Goal: Transaction & Acquisition: Purchase product/service

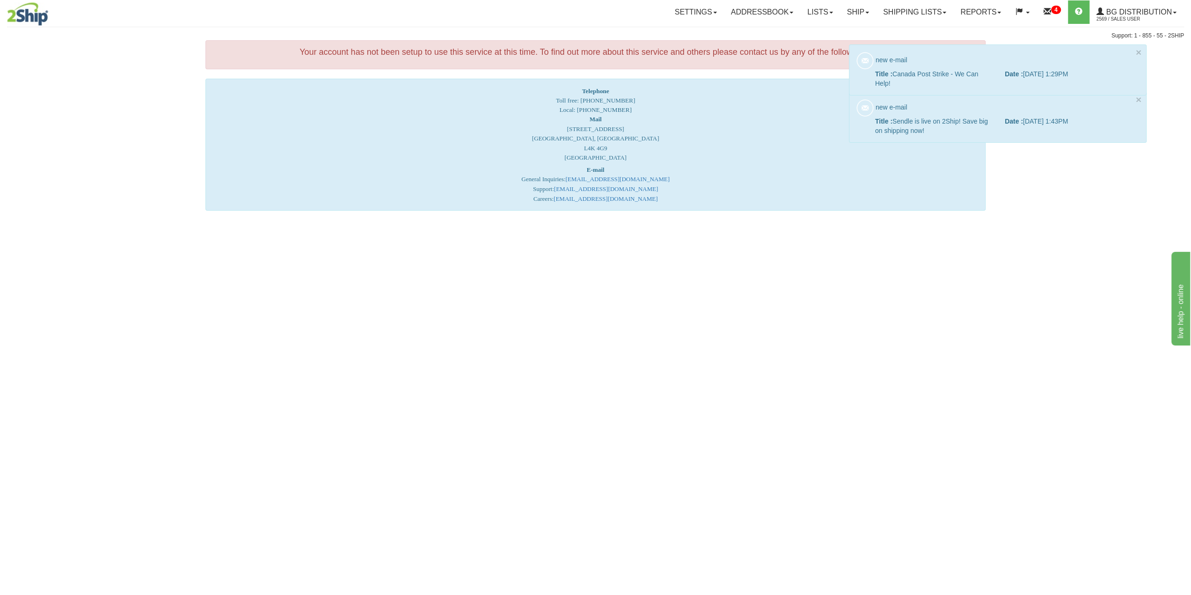
click at [753, 110] on div "Telephone Toll free: [PHONE_NUMBER] Local: [PHONE_NUMBER] Mail 14-55 Administra…" at bounding box center [596, 145] width 780 height 132
click at [697, 10] on link "Settings" at bounding box center [696, 11] width 56 height 23
click at [734, 21] on link "Addressbook" at bounding box center [762, 11] width 77 height 23
click at [1140, 50] on button "×" at bounding box center [1139, 52] width 6 height 10
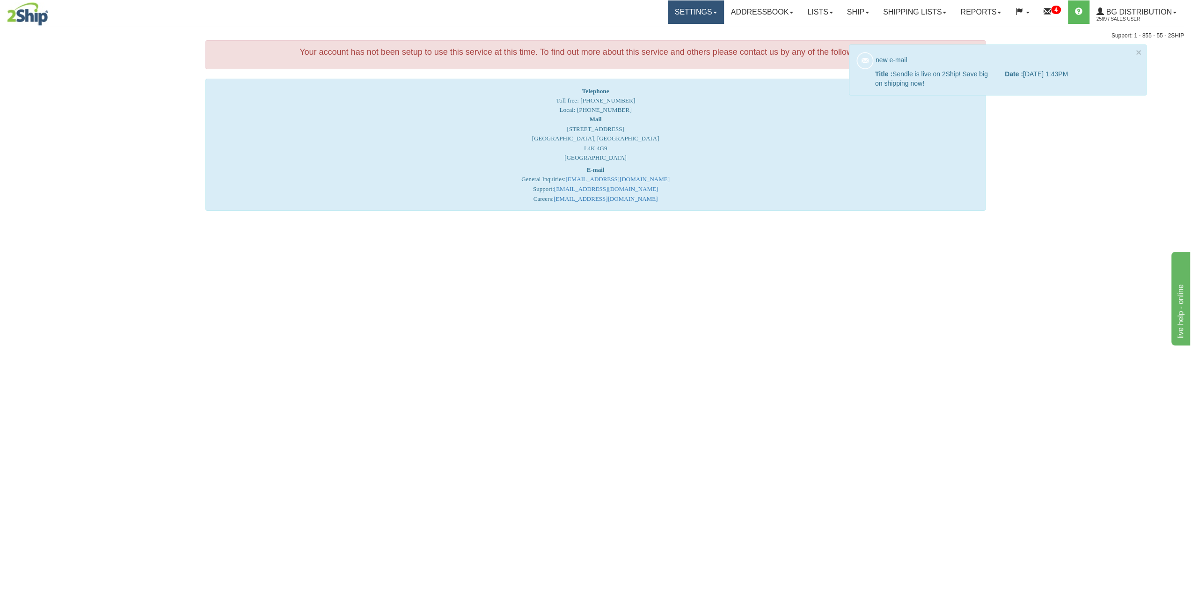
click at [689, 16] on link "Settings" at bounding box center [696, 11] width 56 height 23
click at [844, 11] on link "Ship" at bounding box center [858, 11] width 36 height 23
click at [835, 29] on span "Ship Screen" at bounding box center [829, 32] width 36 height 7
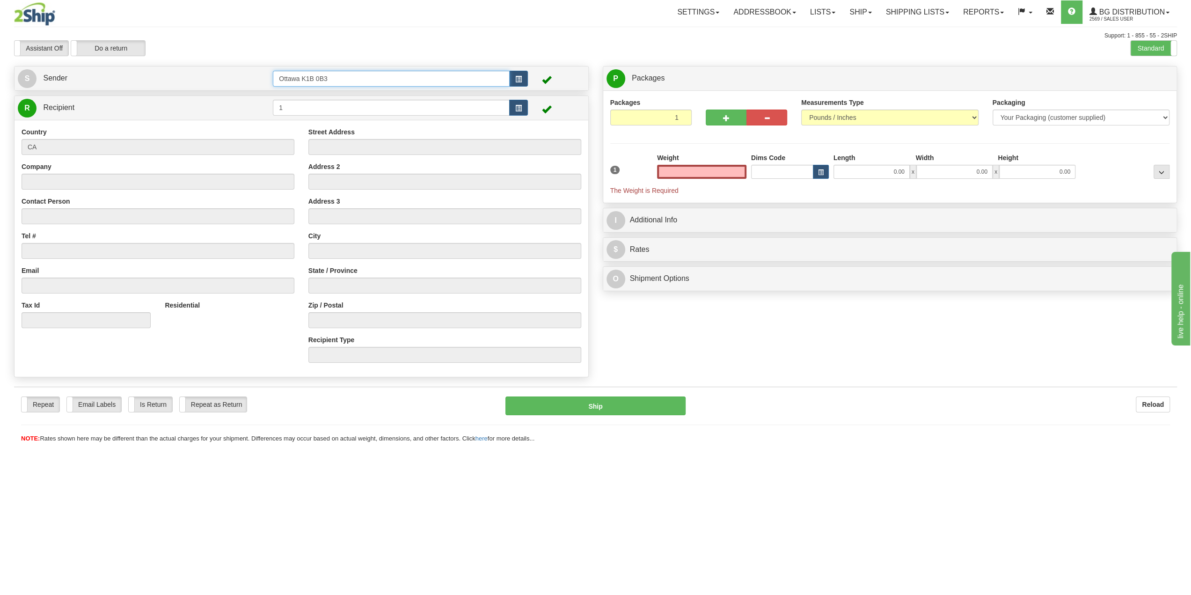
type input "0.00"
click at [500, 76] on input "Ottawa K1B 0B3" at bounding box center [391, 79] width 237 height 16
click at [514, 81] on button "button" at bounding box center [518, 79] width 19 height 16
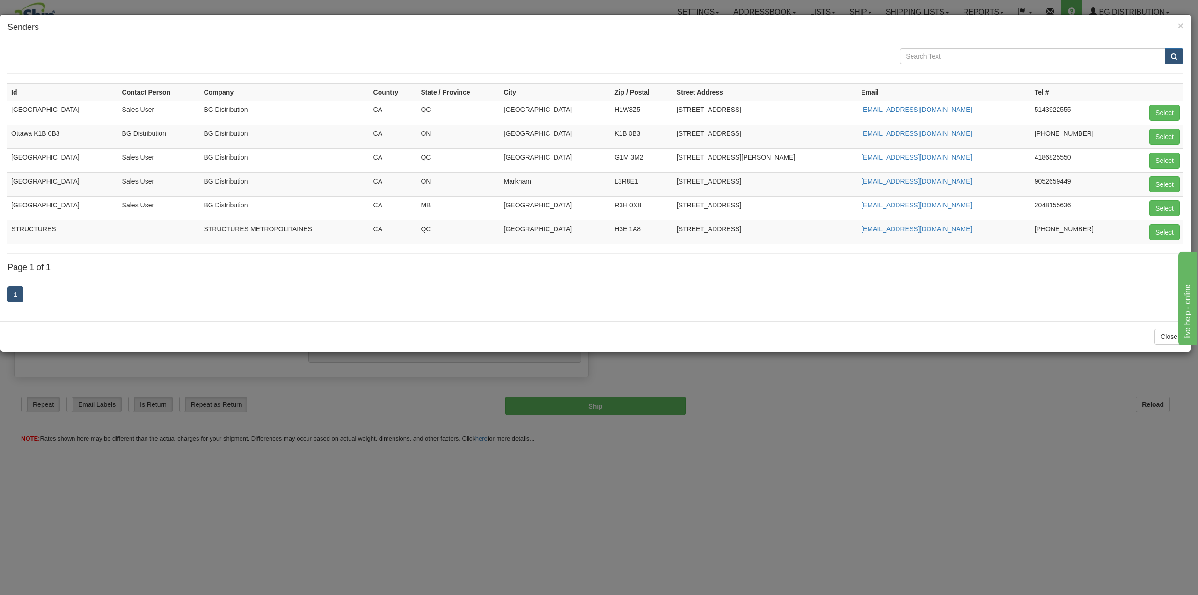
click at [824, 367] on div "× Senders Id Contact Person Company Country State / Province City Zip / Postal …" at bounding box center [599, 297] width 1198 height 595
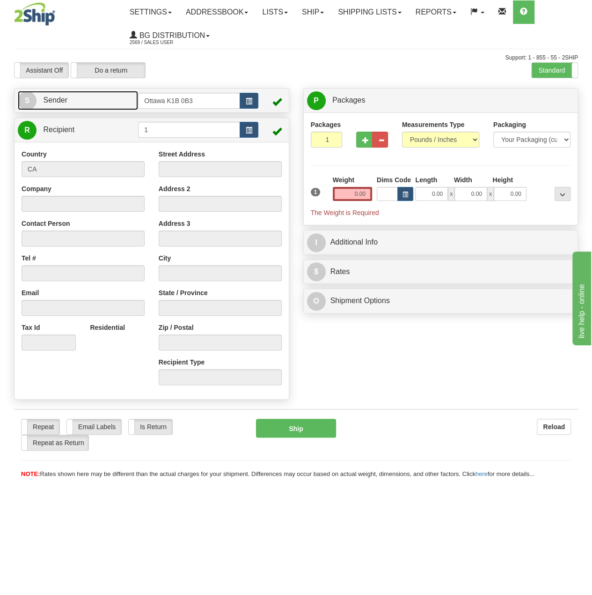
click at [108, 99] on link "S Sender" at bounding box center [78, 100] width 120 height 19
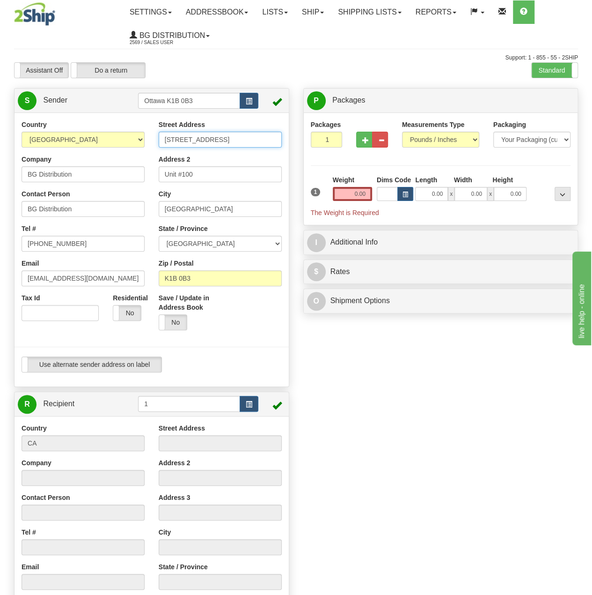
drag, startPoint x: 248, startPoint y: 140, endPoint x: 98, endPoint y: 133, distance: 150.0
click at [110, 133] on div "Country [GEOGRAPHIC_DATA] [GEOGRAPHIC_DATA] [GEOGRAPHIC_DATA] [GEOGRAPHIC_DATA]…" at bounding box center [152, 249] width 274 height 259
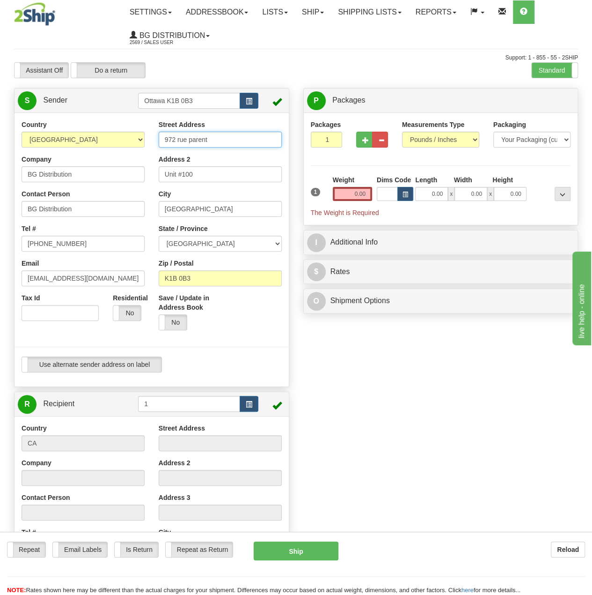
type input "972 rue parent"
click at [223, 171] on input "Unit #100" at bounding box center [220, 174] width 123 height 16
drag, startPoint x: 226, startPoint y: 213, endPoint x: 90, endPoint y: 218, distance: 135.4
click at [94, 217] on div "Country [GEOGRAPHIC_DATA] [GEOGRAPHIC_DATA] [GEOGRAPHIC_DATA] [GEOGRAPHIC_DATA]…" at bounding box center [152, 249] width 274 height 259
paste input "Saint-Bruno-de-Montarville"
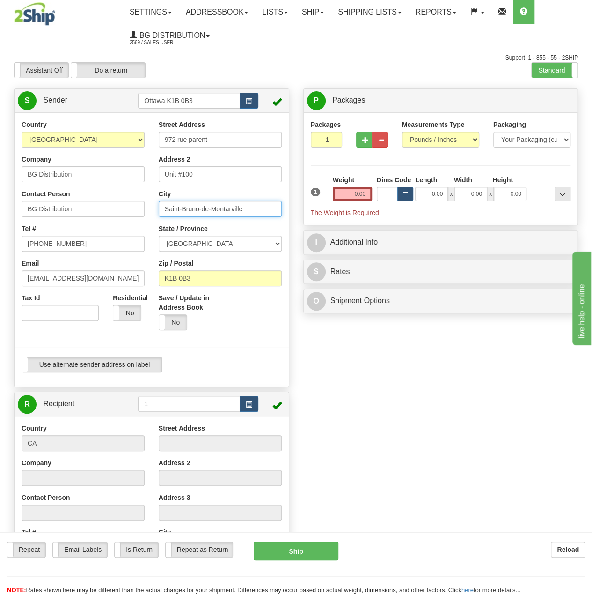
type input "Saint-Bruno-de-Montarville"
click at [211, 245] on select "[GEOGRAPHIC_DATA] [GEOGRAPHIC_DATA] [GEOGRAPHIC_DATA] [GEOGRAPHIC_DATA] [GEOGRA…" at bounding box center [220, 243] width 123 height 16
select select "QC"
click at [159, 235] on select "[GEOGRAPHIC_DATA] [GEOGRAPHIC_DATA] [GEOGRAPHIC_DATA] [GEOGRAPHIC_DATA] [GEOGRA…" at bounding box center [220, 243] width 123 height 16
drag, startPoint x: 203, startPoint y: 279, endPoint x: 144, endPoint y: 278, distance: 59.5
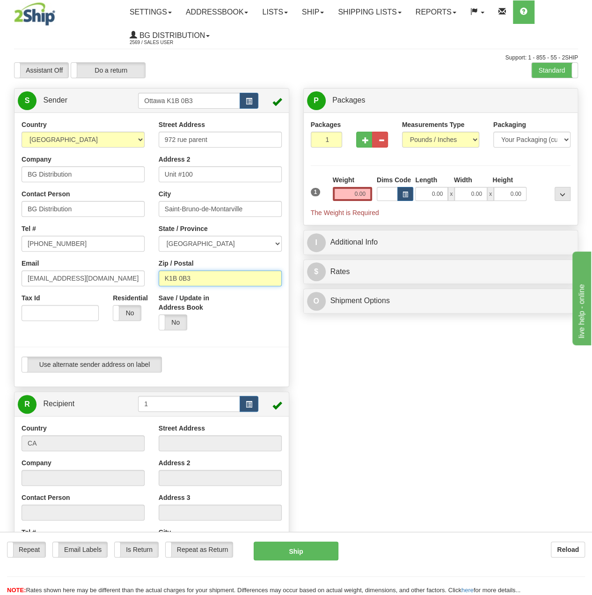
click at [144, 278] on div "Country [GEOGRAPHIC_DATA] [GEOGRAPHIC_DATA] [GEOGRAPHIC_DATA] [GEOGRAPHIC_DATA]…" at bounding box center [152, 249] width 274 height 259
paste input "J3V 0A2"
type input "J3V 0A2"
click at [260, 340] on div at bounding box center [151, 346] width 288 height 19
type input "SAINT-BRUNO"
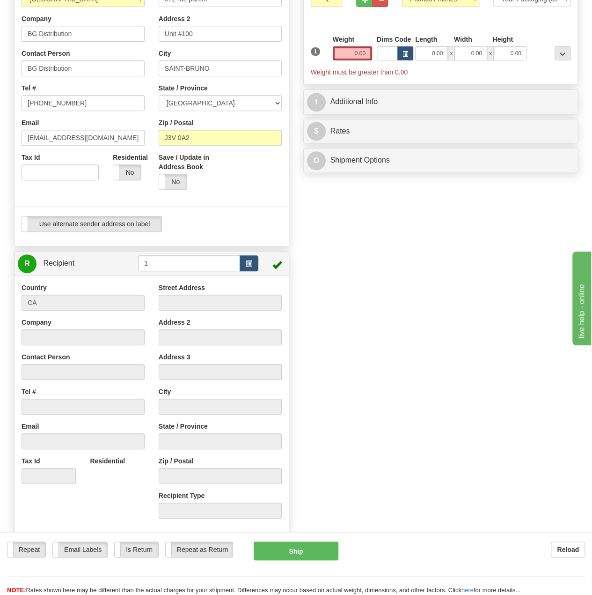
scroll to position [187, 0]
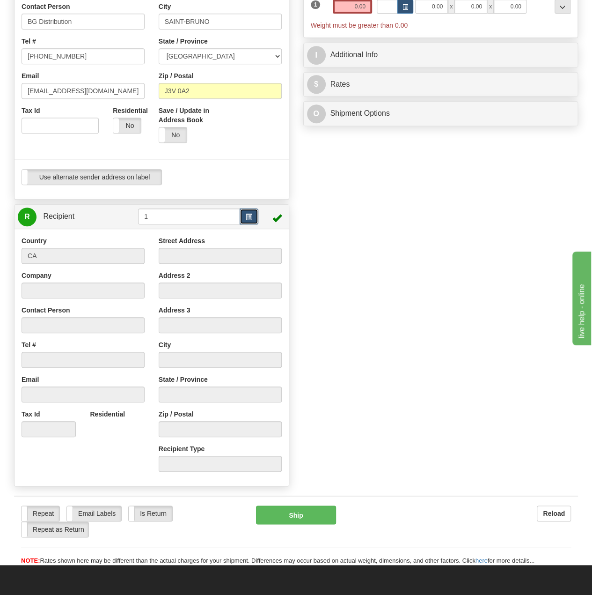
click at [247, 215] on span "button" at bounding box center [249, 217] width 7 height 6
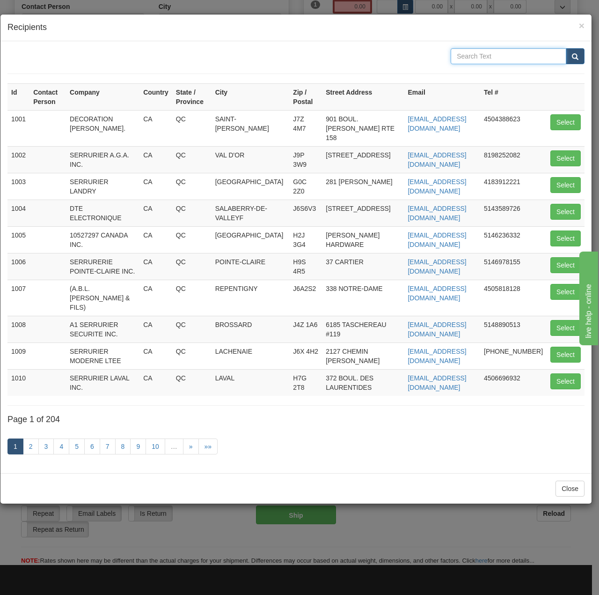
click at [474, 59] on input "text" at bounding box center [509, 56] width 116 height 16
click at [584, 24] on span "×" at bounding box center [582, 25] width 6 height 11
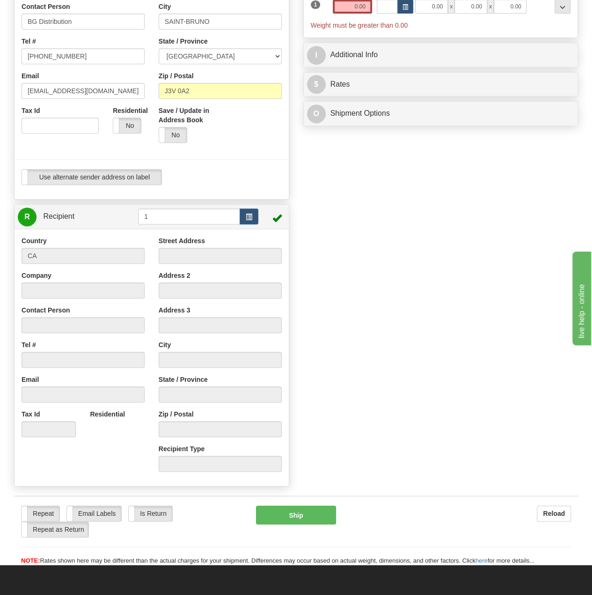
click at [96, 278] on div "Company" at bounding box center [83, 285] width 123 height 28
click at [59, 300] on div "Country CA Company Contact Person Tel # Email Tax Id" at bounding box center [83, 340] width 137 height 208
click at [61, 279] on div "Company" at bounding box center [83, 285] width 123 height 28
click at [68, 291] on div at bounding box center [83, 290] width 123 height 16
click at [180, 237] on label "Street Address" at bounding box center [182, 240] width 46 height 9
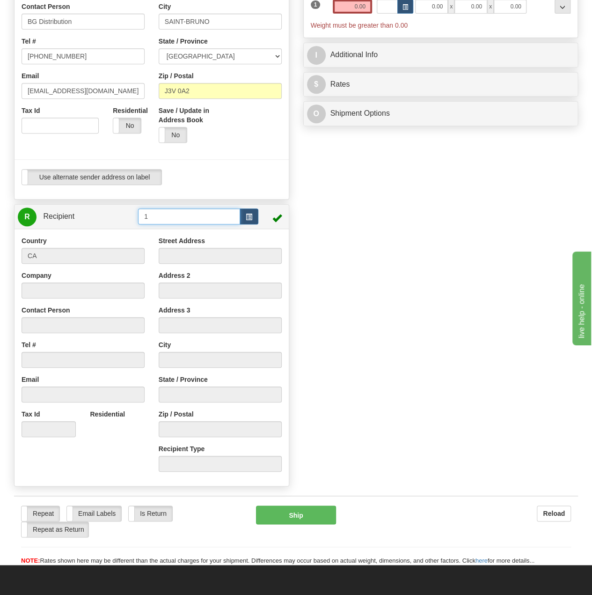
click at [230, 213] on input "1" at bounding box center [189, 216] width 102 height 16
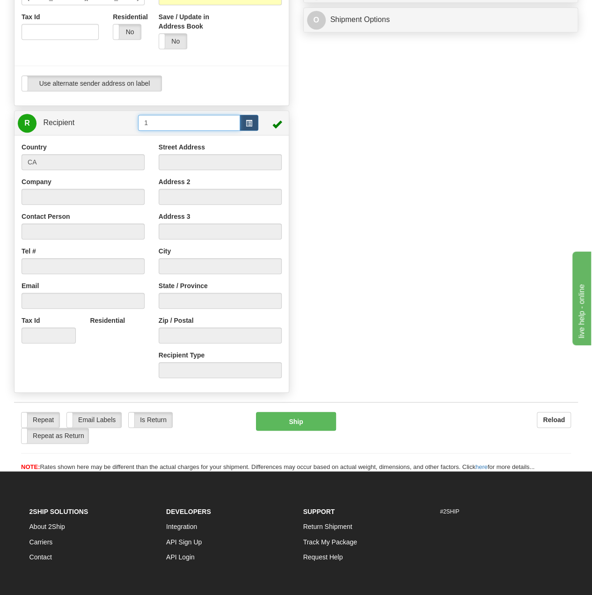
scroll to position [47, 0]
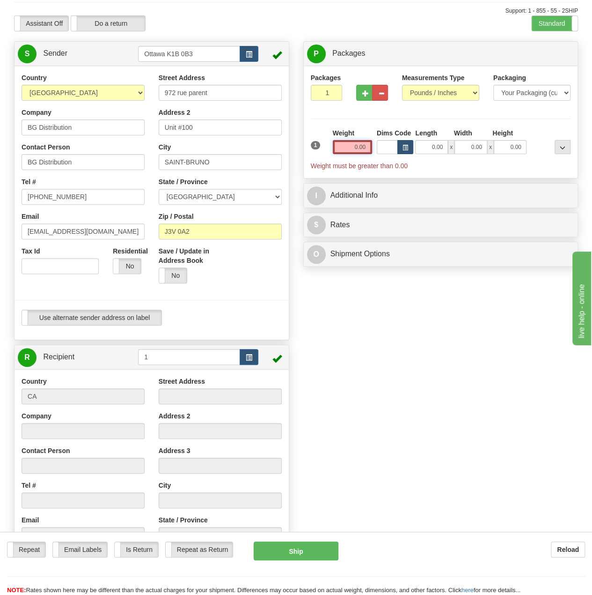
drag, startPoint x: 353, startPoint y: 141, endPoint x: 402, endPoint y: 146, distance: 49.0
click at [401, 147] on div "1 Weight 0.00 Dims Code 0.00" at bounding box center [441, 149] width 265 height 42
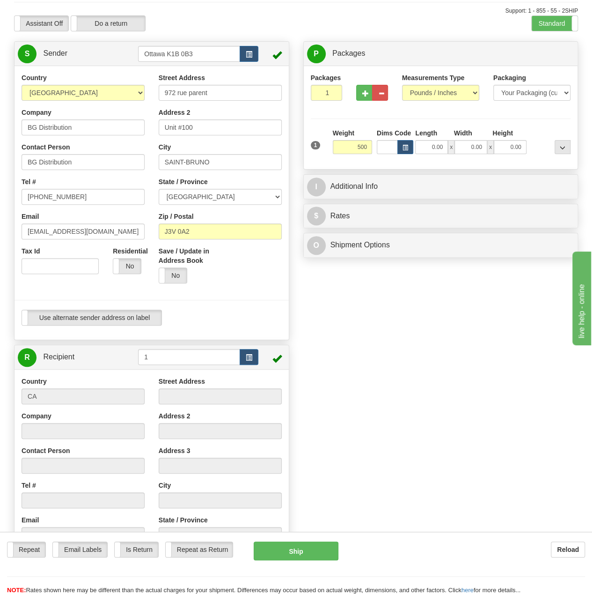
type input "500.00"
click at [411, 286] on div "Create a label for the return Create Pickup Without Label S" at bounding box center [296, 336] width 578 height 590
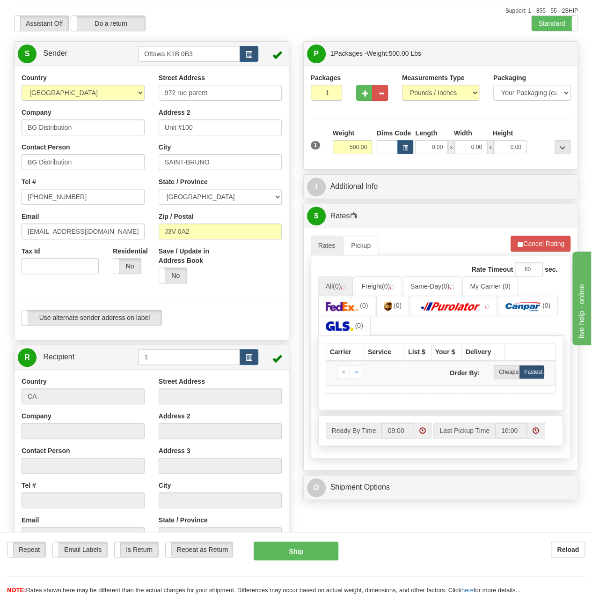
scroll to position [234, 0]
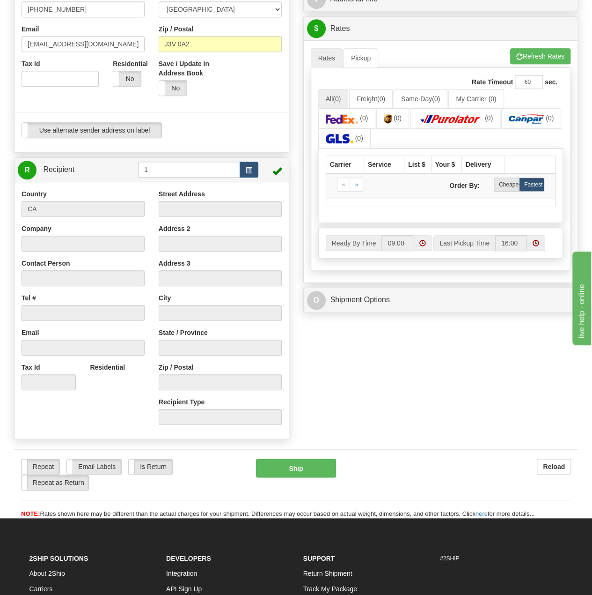
click at [216, 308] on div at bounding box center [220, 313] width 123 height 16
click at [198, 229] on div "Address 2" at bounding box center [220, 238] width 123 height 28
click at [194, 205] on div at bounding box center [220, 209] width 123 height 16
click at [194, 209] on div at bounding box center [220, 209] width 123 height 16
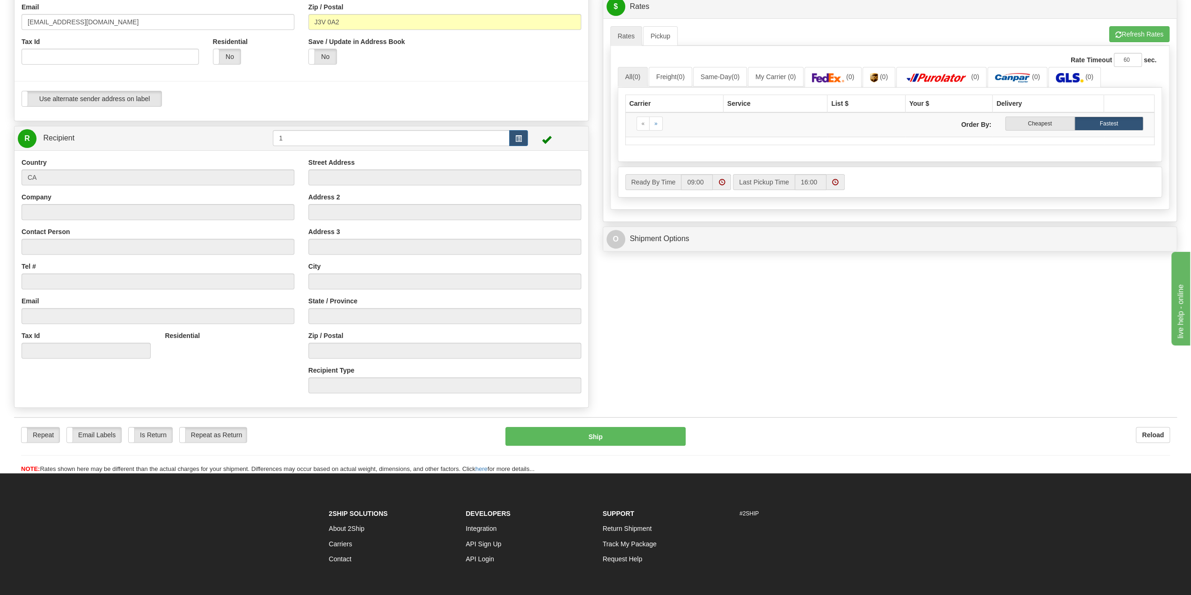
click at [41, 329] on div "Country CA Company Contact Person Tel # Email Tax Id" at bounding box center [158, 262] width 287 height 208
click at [58, 349] on div at bounding box center [86, 351] width 129 height 16
drag, startPoint x: 304, startPoint y: 136, endPoint x: 249, endPoint y: 134, distance: 55.3
click at [258, 137] on tr "R Recipient 1" at bounding box center [301, 138] width 567 height 19
click at [527, 137] on button "button" at bounding box center [518, 138] width 19 height 16
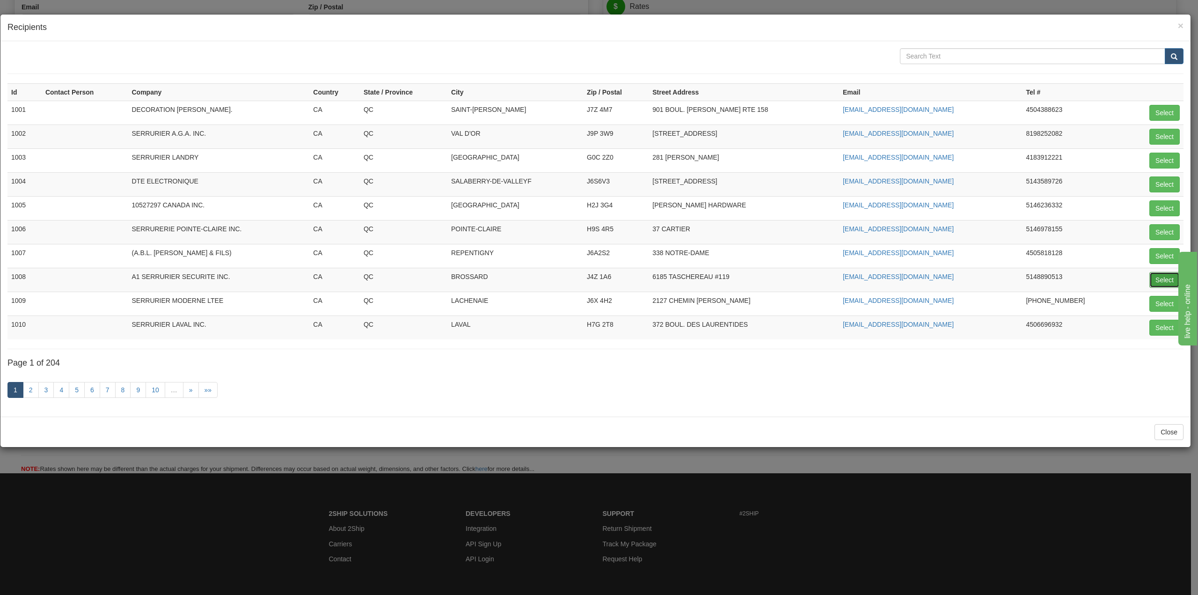
click at [1157, 278] on button "Select" at bounding box center [1165, 280] width 30 height 16
type input "1008"
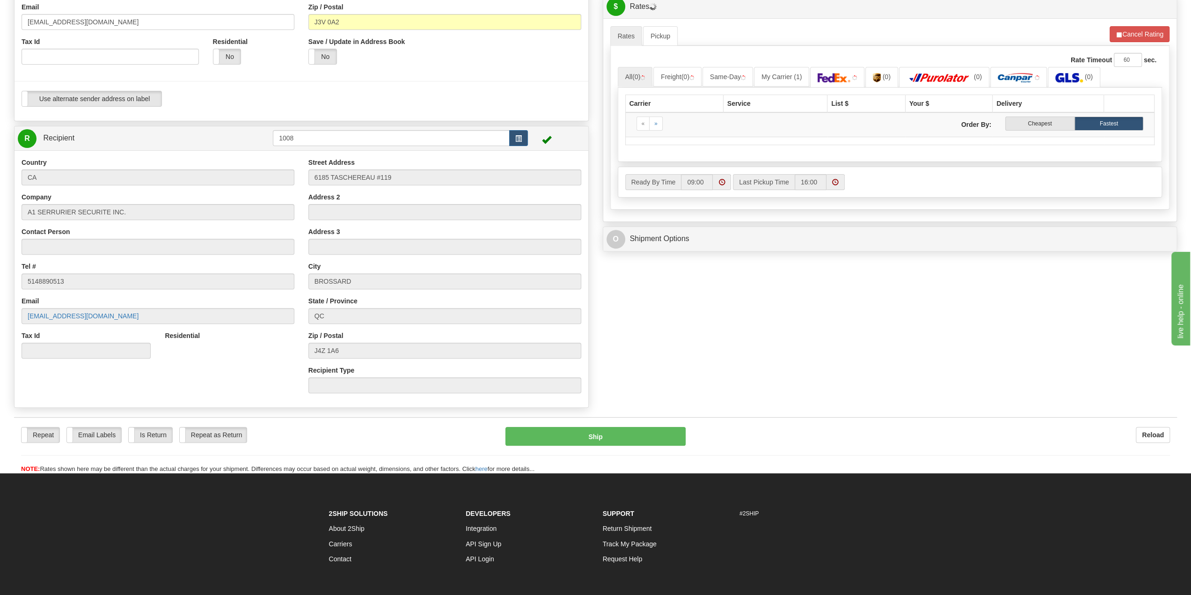
click at [365, 264] on div "City BROSSARD" at bounding box center [445, 276] width 273 height 28
click at [355, 282] on div "BROSSARD" at bounding box center [445, 281] width 273 height 16
click at [338, 287] on div "BROSSARD" at bounding box center [445, 281] width 273 height 16
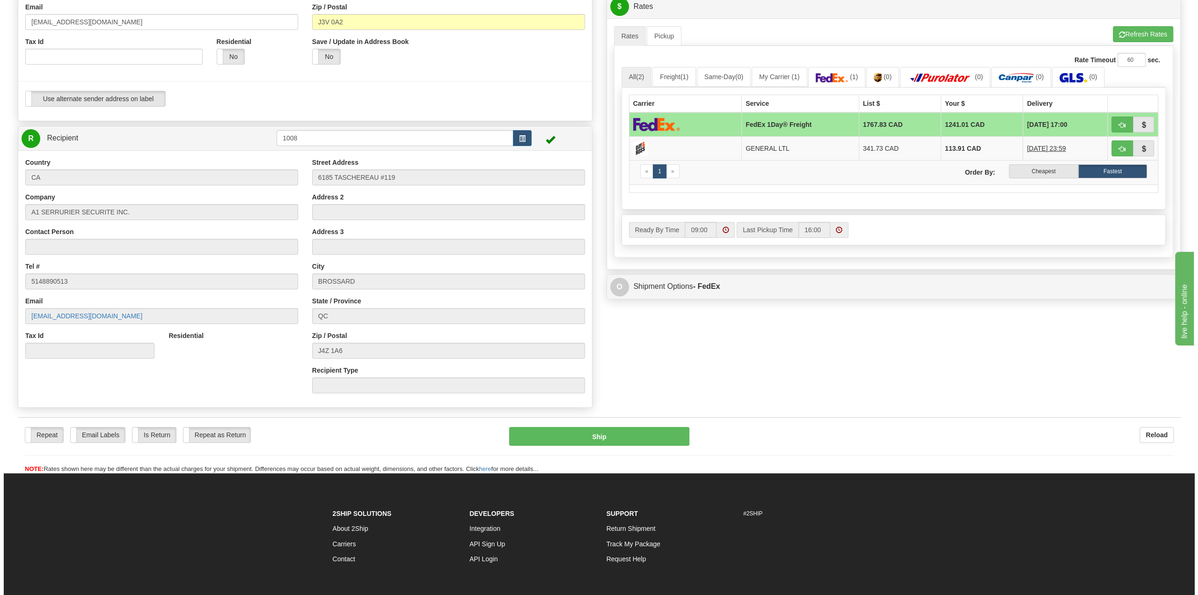
scroll to position [0, 0]
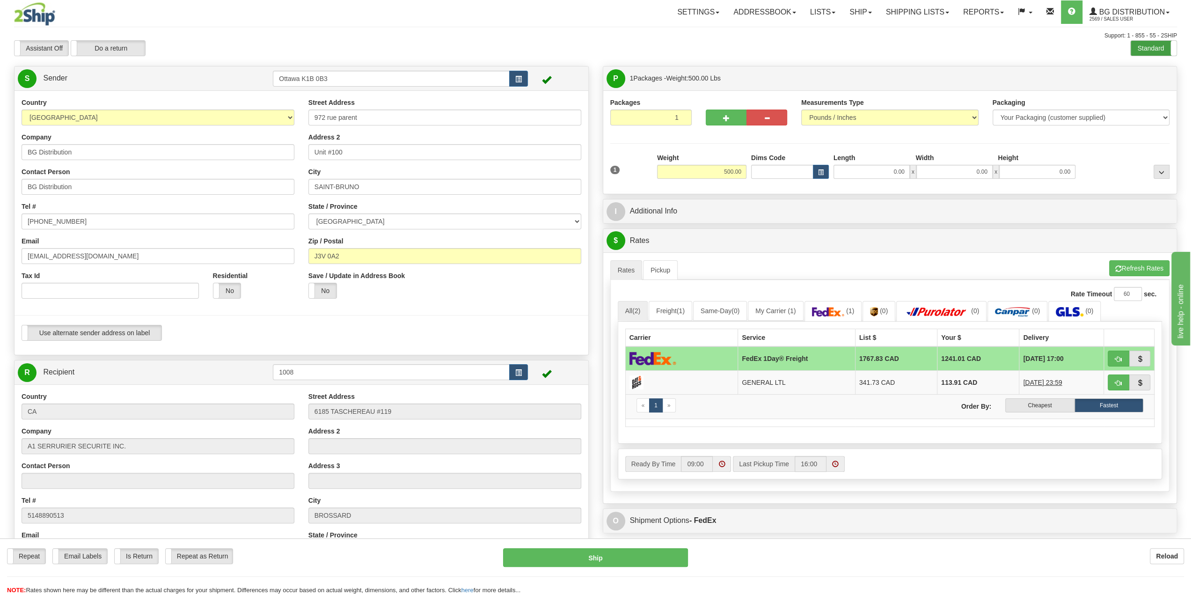
click at [1158, 47] on label "Standard" at bounding box center [1154, 48] width 46 height 15
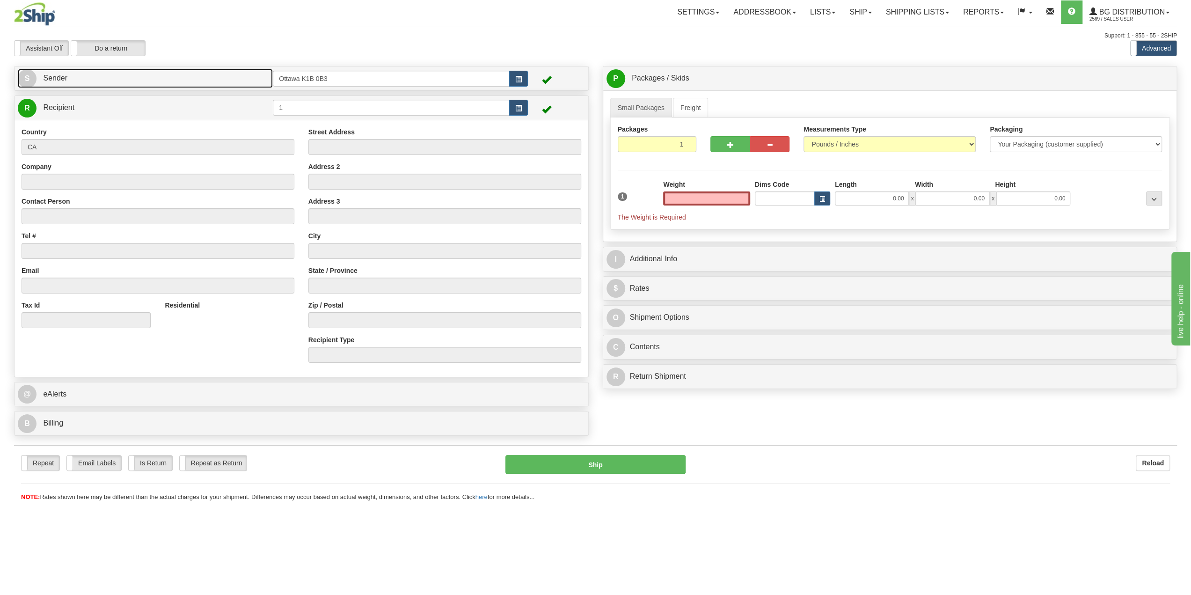
type input "0.00"
click at [110, 72] on link "S Sender" at bounding box center [145, 78] width 255 height 19
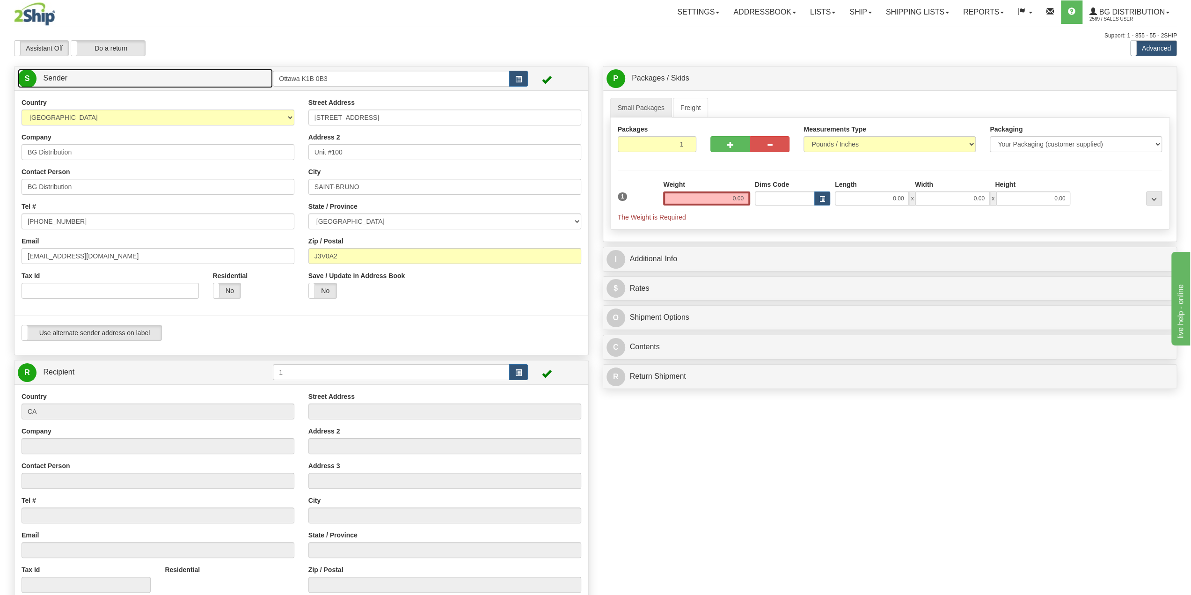
select select "QC"
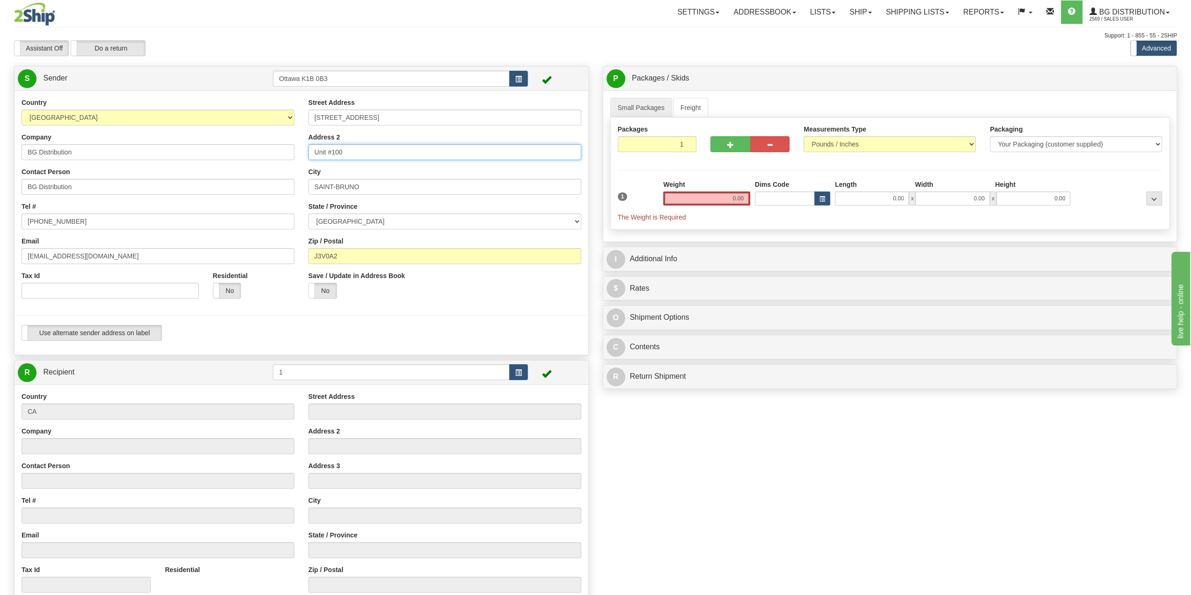
drag, startPoint x: 311, startPoint y: 150, endPoint x: 267, endPoint y: 143, distance: 45.0
click at [276, 147] on div "Country [GEOGRAPHIC_DATA] [GEOGRAPHIC_DATA] [GEOGRAPHIC_DATA] [GEOGRAPHIC_DATA]…" at bounding box center [302, 223] width 574 height 250
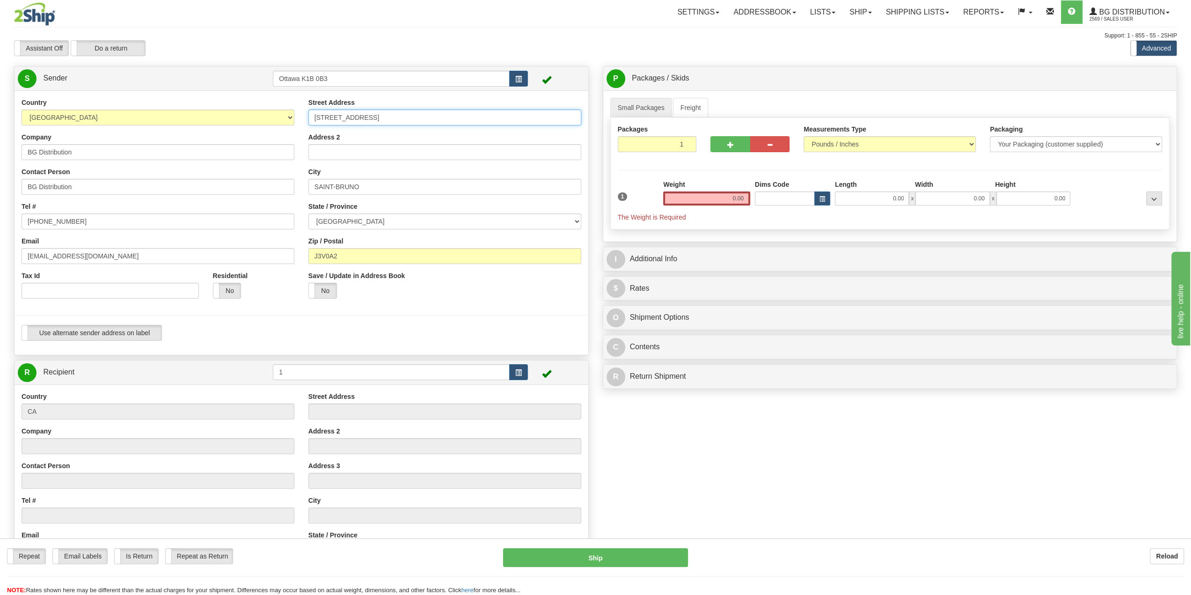
drag, startPoint x: 392, startPoint y: 115, endPoint x: 207, endPoint y: 115, distance: 185.4
click at [181, 99] on div "Country [GEOGRAPHIC_DATA] [GEOGRAPHIC_DATA] [GEOGRAPHIC_DATA] [GEOGRAPHIC_DATA]…" at bounding box center [302, 223] width 574 height 250
type input "972 rue parent"
click at [392, 330] on div "Use alternate sender address on label Use alternate sender address on label" at bounding box center [302, 333] width 560 height 16
click at [400, 336] on div "Use alternate sender address on label Use alternate sender address on label" at bounding box center [302, 333] width 560 height 16
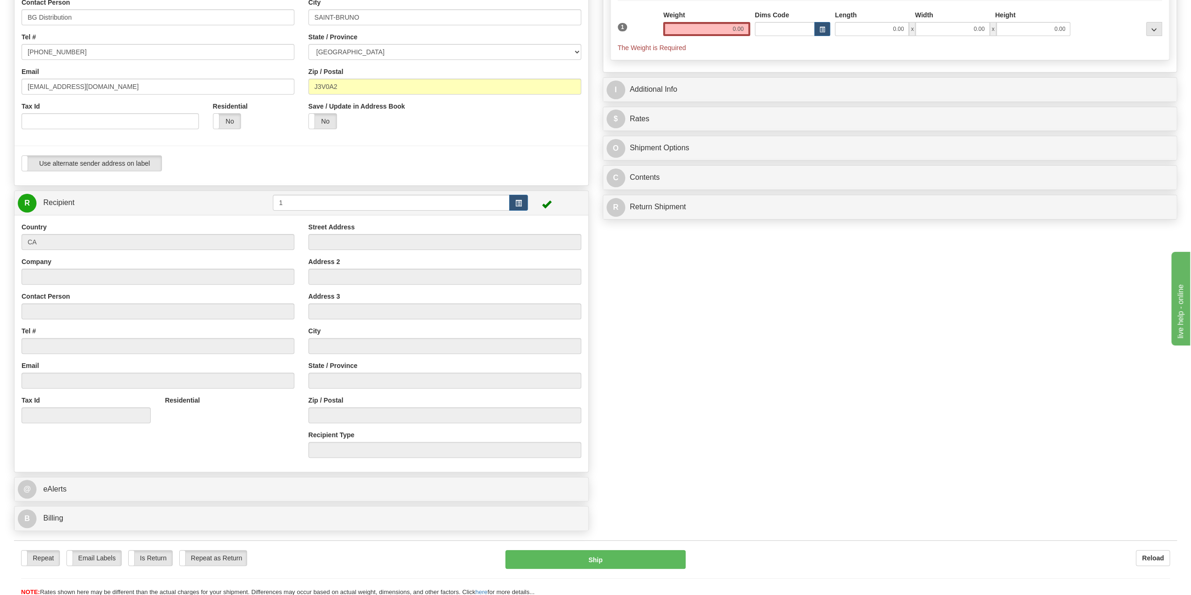
scroll to position [187, 0]
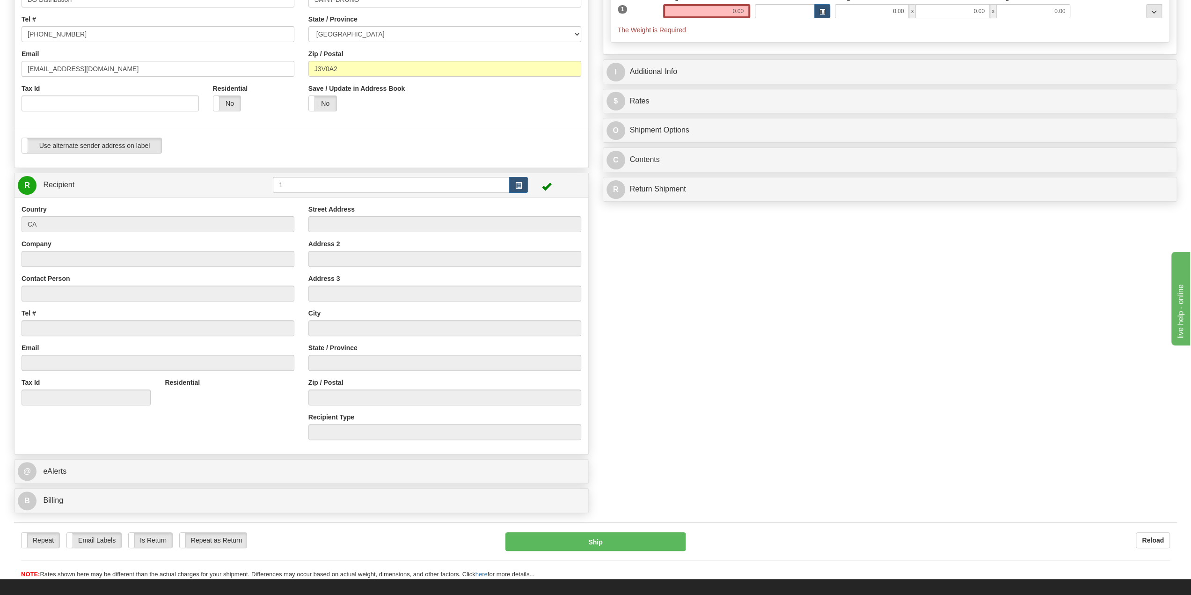
click at [222, 267] on div "Country CA Company Contact Person Tel # Email Tax Id" at bounding box center [158, 309] width 287 height 208
drag, startPoint x: 154, startPoint y: 228, endPoint x: 186, endPoint y: 201, distance: 42.2
click at [154, 228] on div "CA" at bounding box center [158, 224] width 273 height 16
click at [180, 173] on div "R Recipient 1" at bounding box center [302, 185] width 574 height 24
click at [562, 353] on div "State / Province" at bounding box center [445, 357] width 273 height 28
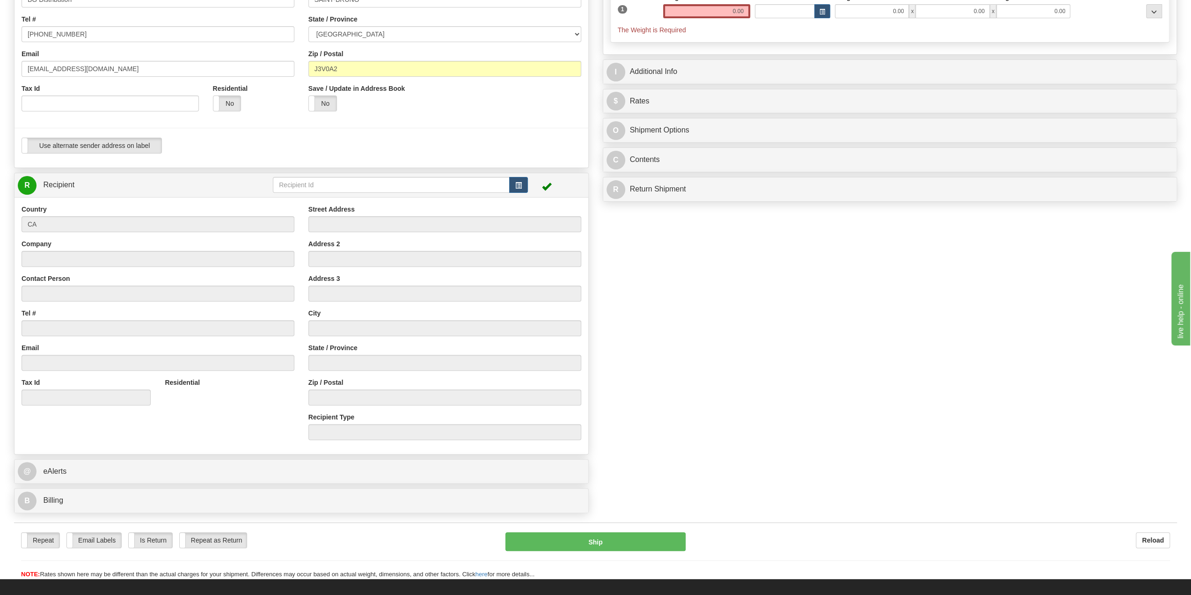
click at [609, 359] on div "Create a label for the return Create Pickup Without Label S" at bounding box center [595, 198] width 1177 height 639
click at [205, 299] on div at bounding box center [158, 294] width 273 height 16
drag, startPoint x: 193, startPoint y: 299, endPoint x: 186, endPoint y: 294, distance: 8.8
click at [193, 299] on div at bounding box center [158, 294] width 273 height 16
click at [185, 294] on div at bounding box center [158, 294] width 273 height 16
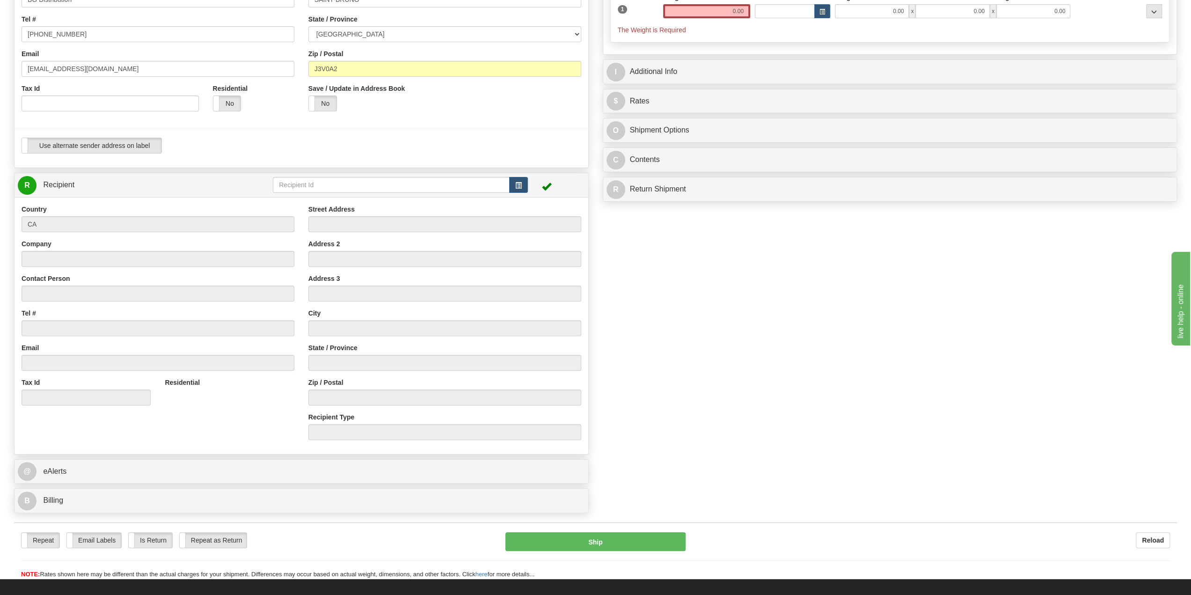
click at [183, 292] on div at bounding box center [158, 294] width 273 height 16
click at [630, 326] on div "Create a label for the return Create Pickup Without Label S" at bounding box center [595, 198] width 1177 height 639
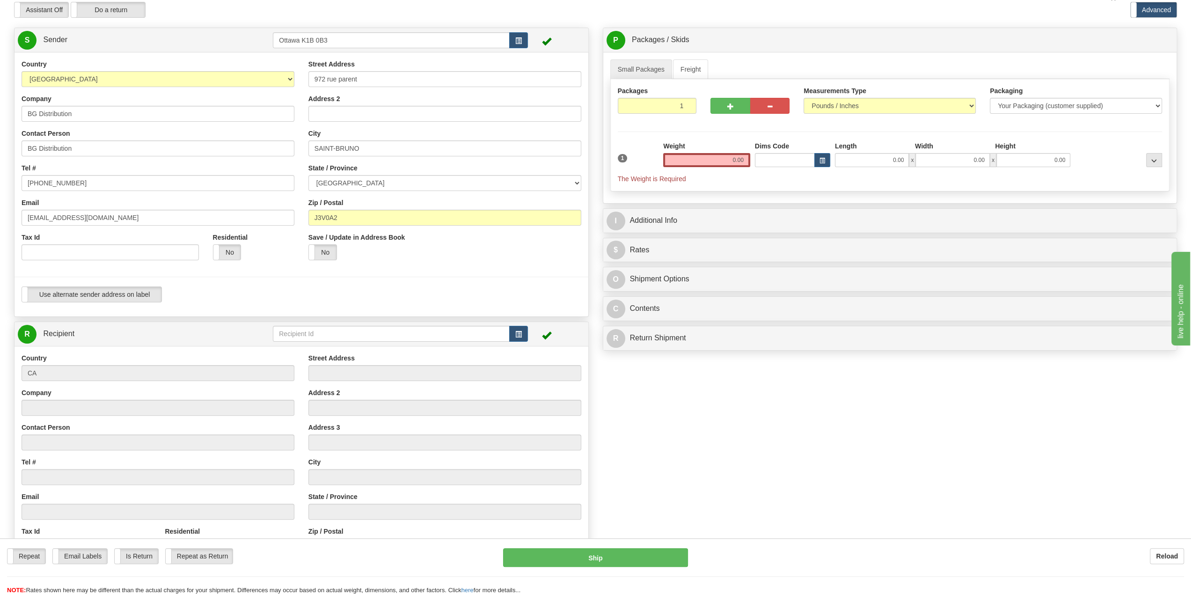
scroll to position [0, 0]
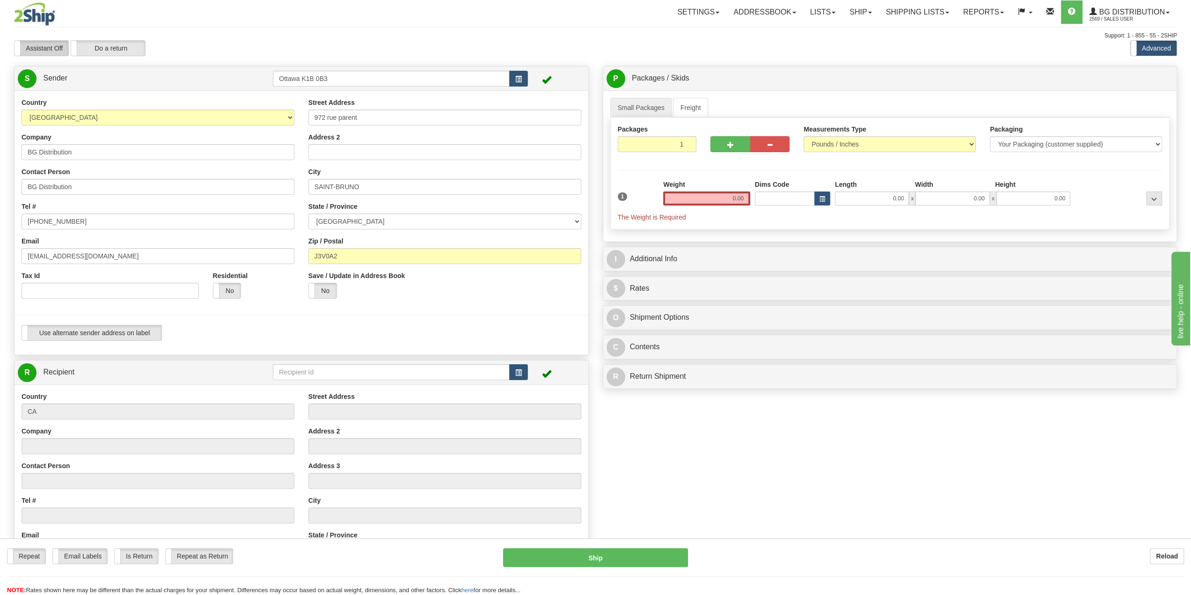
click at [52, 41] on label "Assistant Off" at bounding box center [42, 48] width 54 height 15
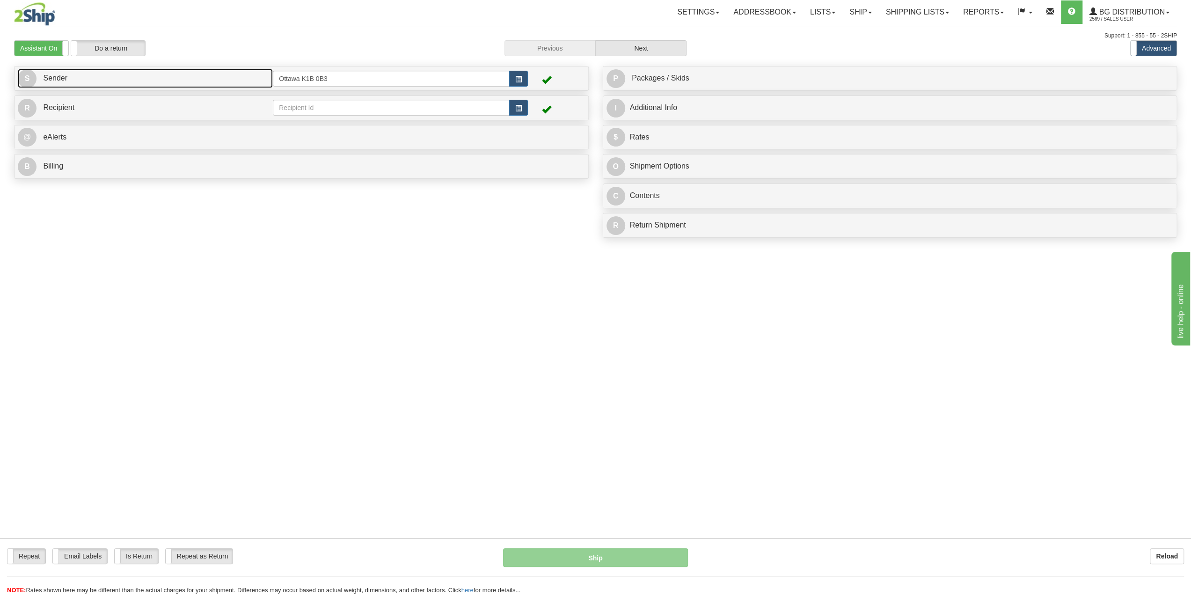
click at [184, 79] on link "S Sender" at bounding box center [145, 78] width 255 height 19
click at [198, 84] on link "S Sender" at bounding box center [145, 78] width 255 height 19
click at [536, 90] on div "S Sender Ottawa K1B 0B3" at bounding box center [302, 78] width 574 height 24
click at [537, 81] on td at bounding box center [556, 78] width 57 height 19
click at [37, 79] on link "S Sender" at bounding box center [145, 78] width 255 height 19
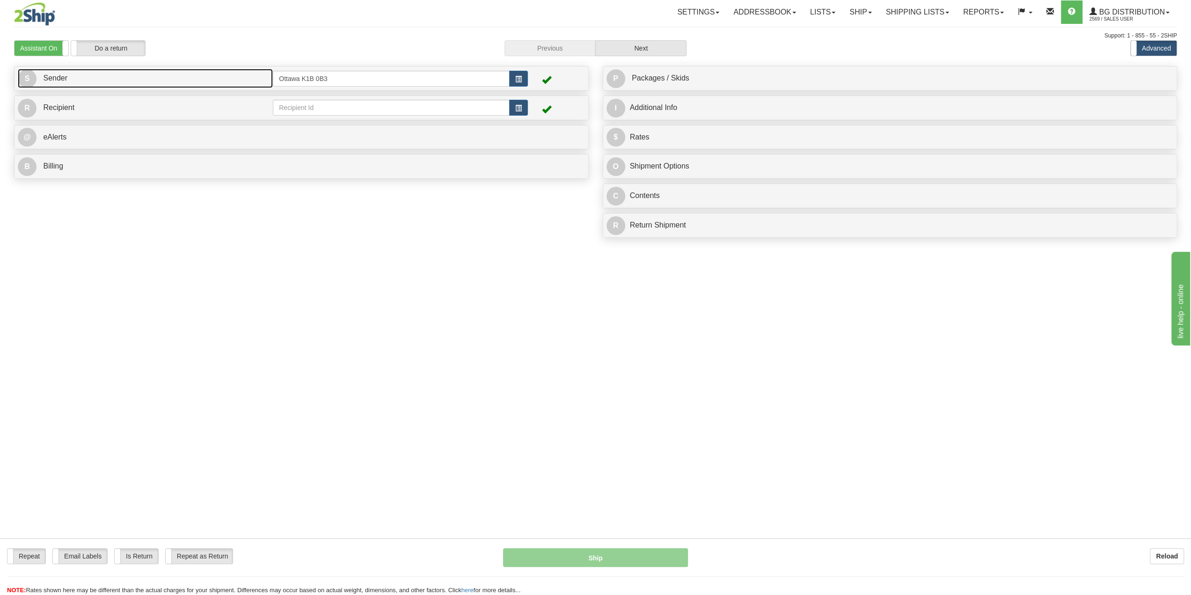
click at [74, 82] on link "S Sender" at bounding box center [145, 78] width 255 height 19
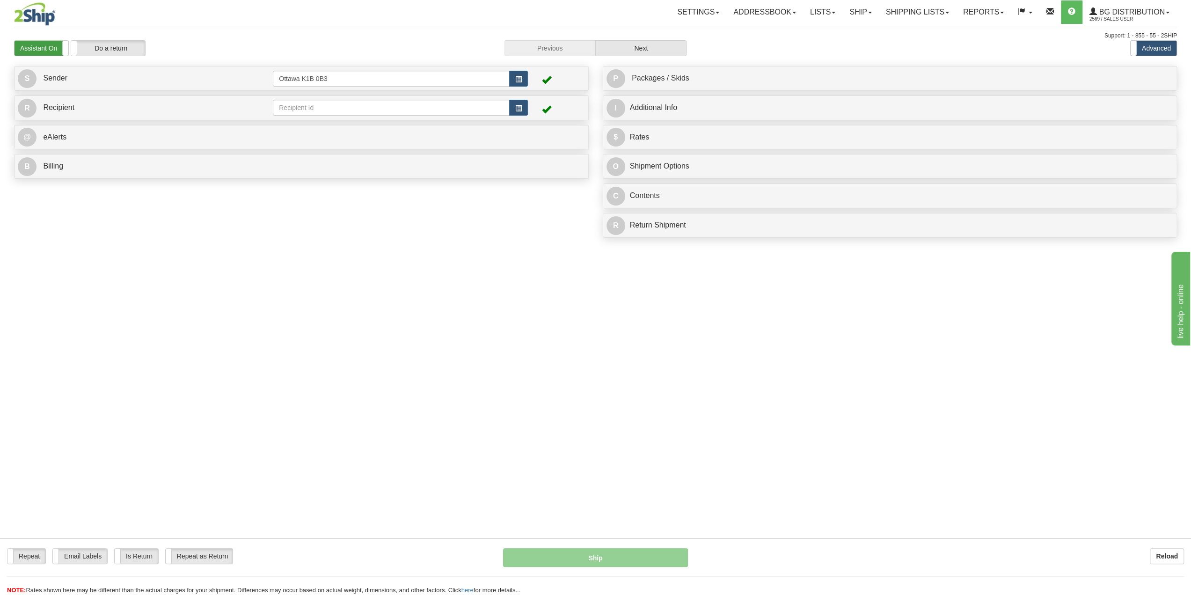
click at [57, 46] on label "Assistant On" at bounding box center [42, 48] width 54 height 15
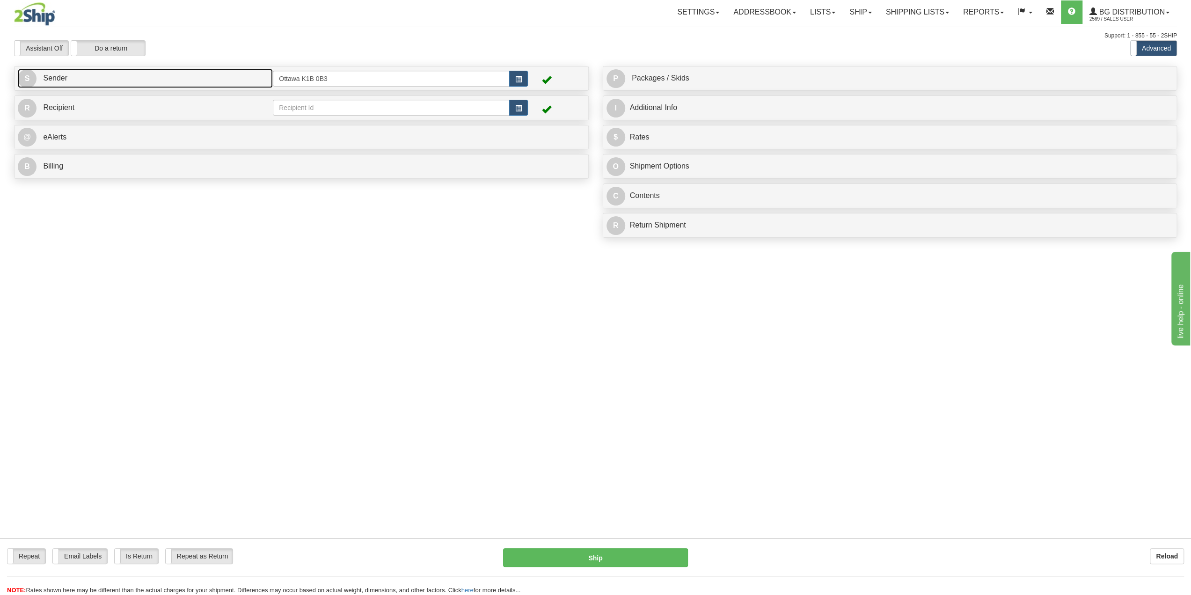
click at [187, 74] on link "S Sender" at bounding box center [145, 78] width 255 height 19
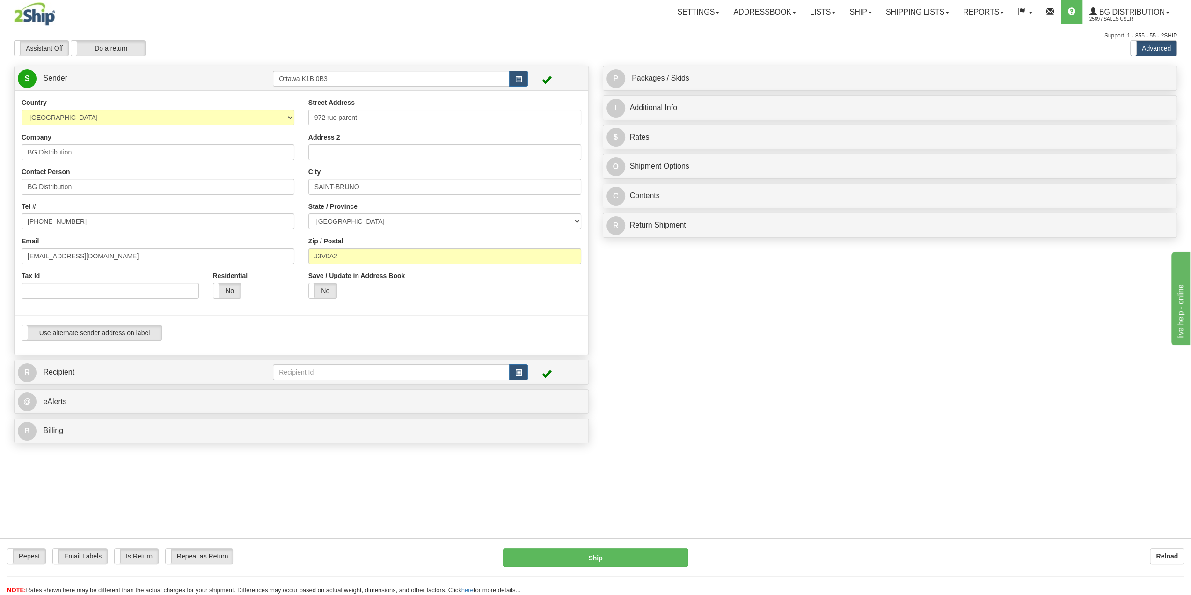
click at [181, 383] on div "R Recipient" at bounding box center [302, 372] width 574 height 24
click at [189, 375] on link "R Recipient" at bounding box center [131, 372] width 227 height 19
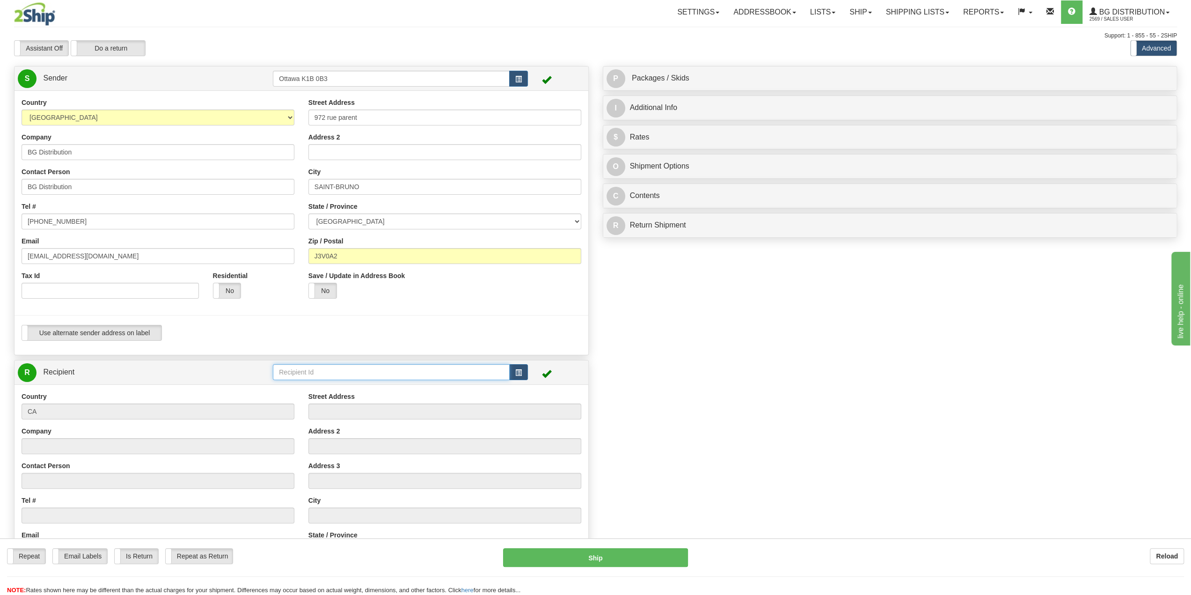
click at [302, 375] on input "text" at bounding box center [391, 372] width 237 height 16
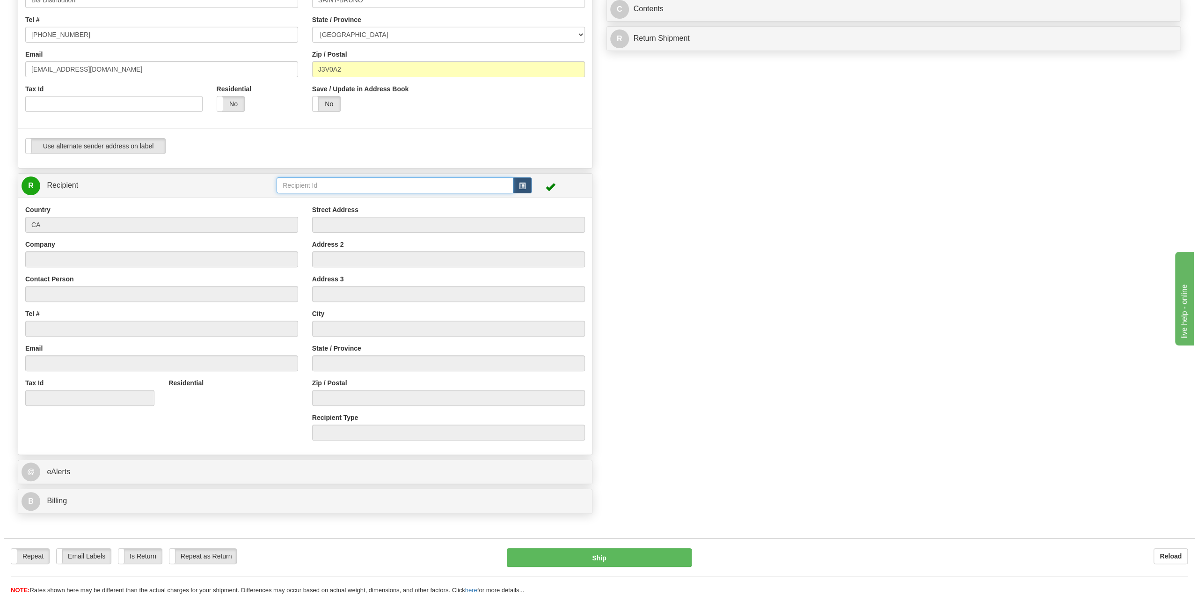
scroll to position [187, 0]
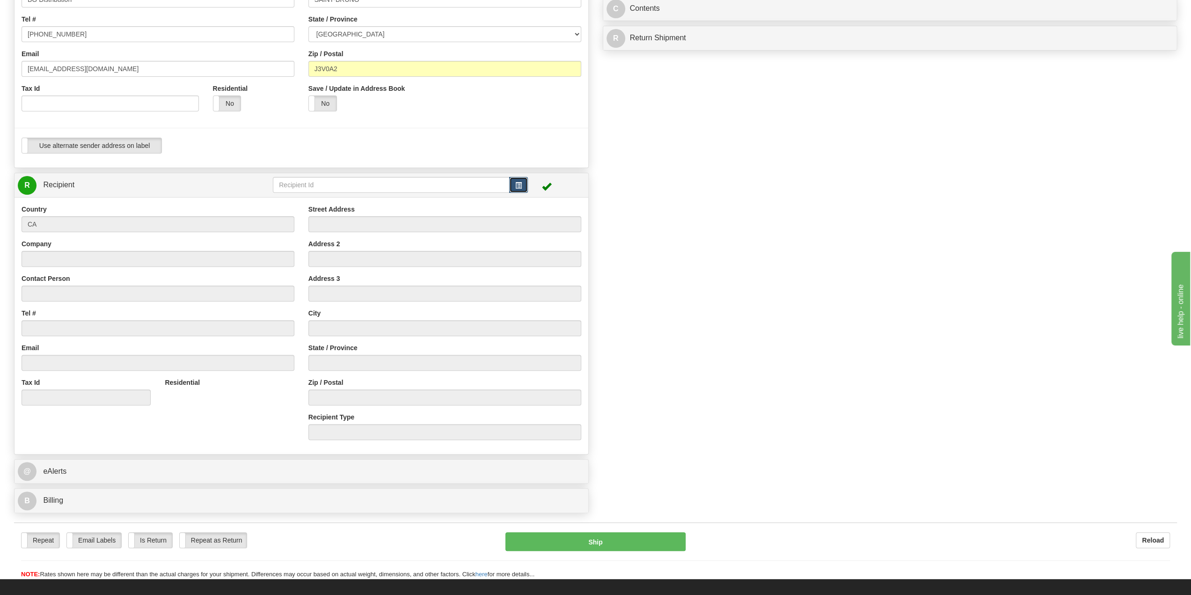
click at [523, 181] on button "button" at bounding box center [518, 185] width 19 height 16
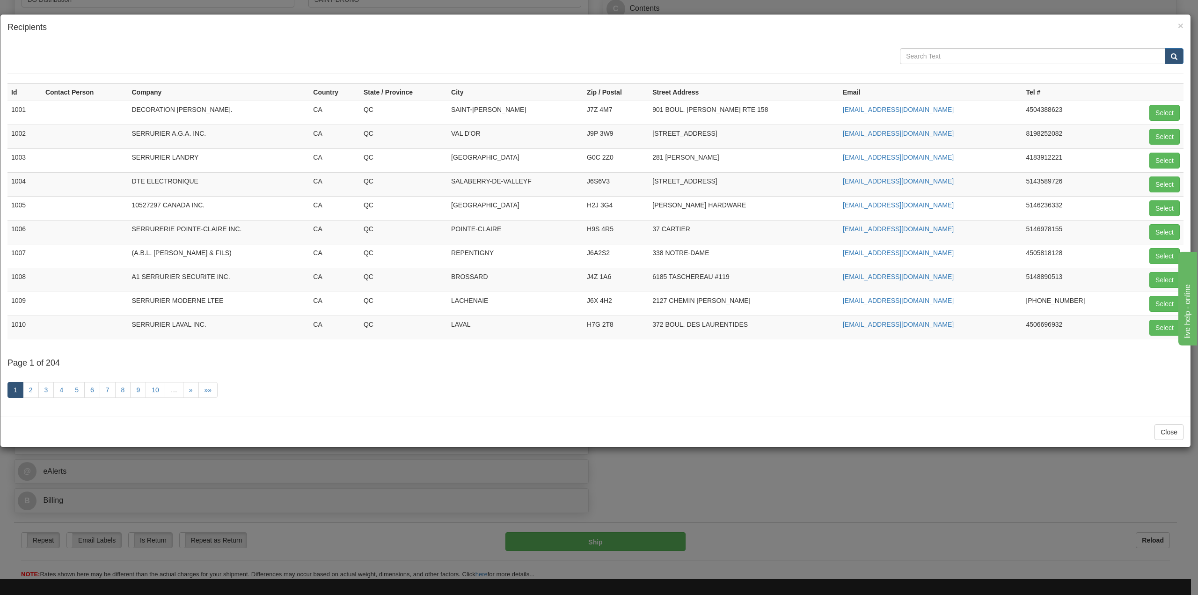
drag, startPoint x: 995, startPoint y: 66, endPoint x: 992, endPoint y: 62, distance: 4.8
click at [994, 65] on form at bounding box center [595, 61] width 1176 height 26
click at [983, 55] on input "text" at bounding box center [1032, 56] width 265 height 16
type input "calgary"
click at [1165, 48] on button "submit" at bounding box center [1174, 56] width 19 height 16
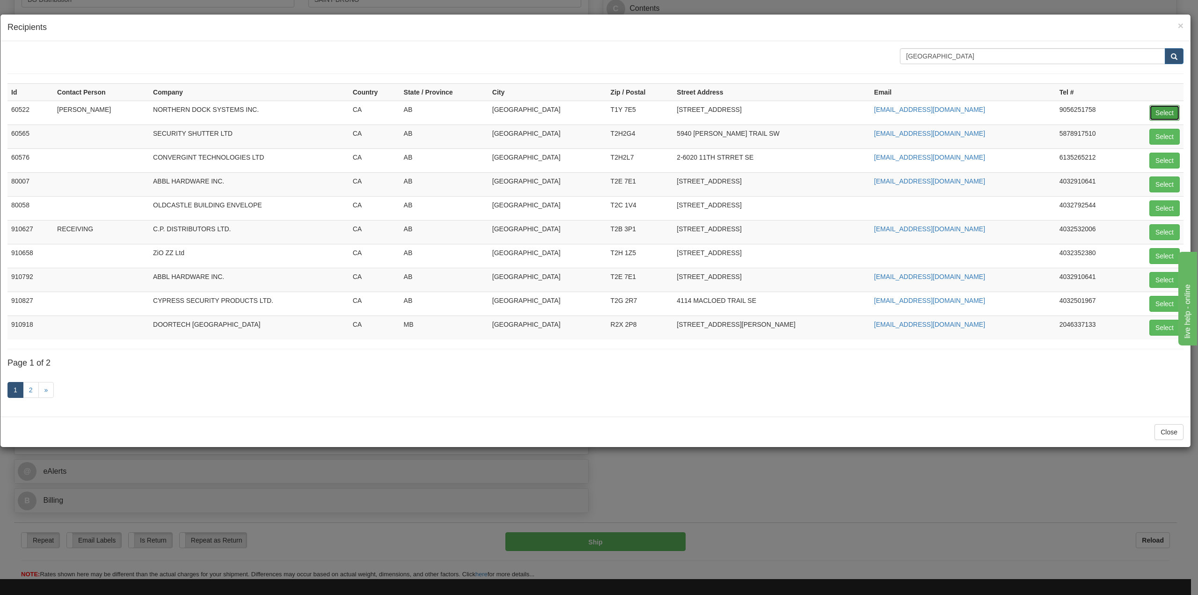
click at [1163, 114] on button "Select" at bounding box center [1165, 113] width 30 height 16
type input "60522"
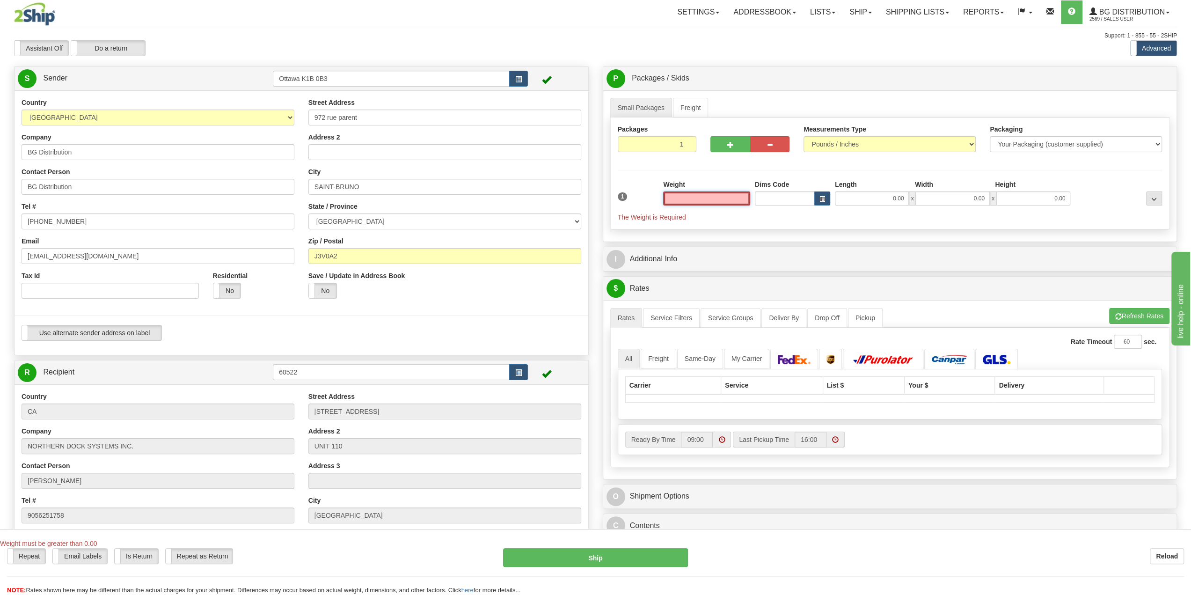
scroll to position [0, 0]
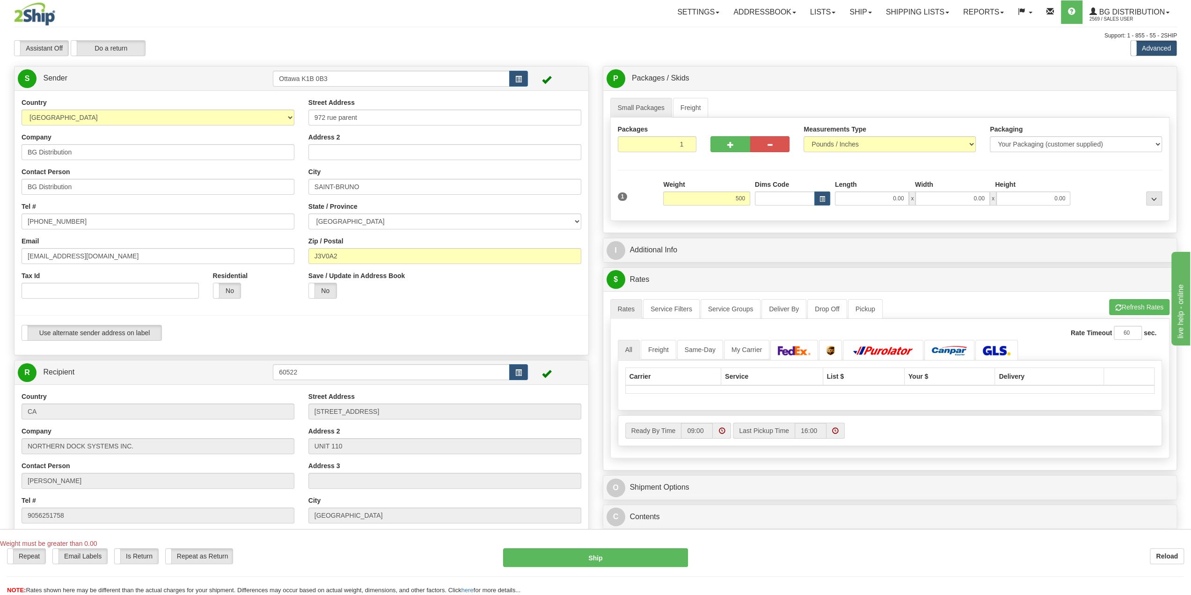
type input "500.00"
click at [762, 238] on div "I Additional Info" at bounding box center [890, 250] width 575 height 25
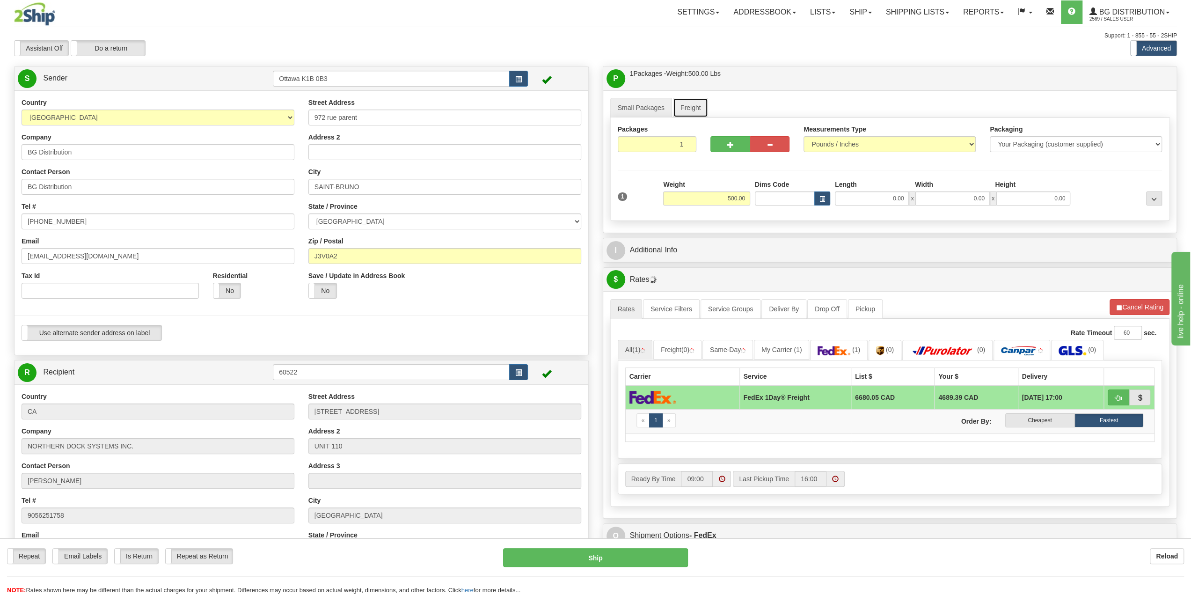
click at [695, 105] on link "Freight" at bounding box center [691, 108] width 36 height 20
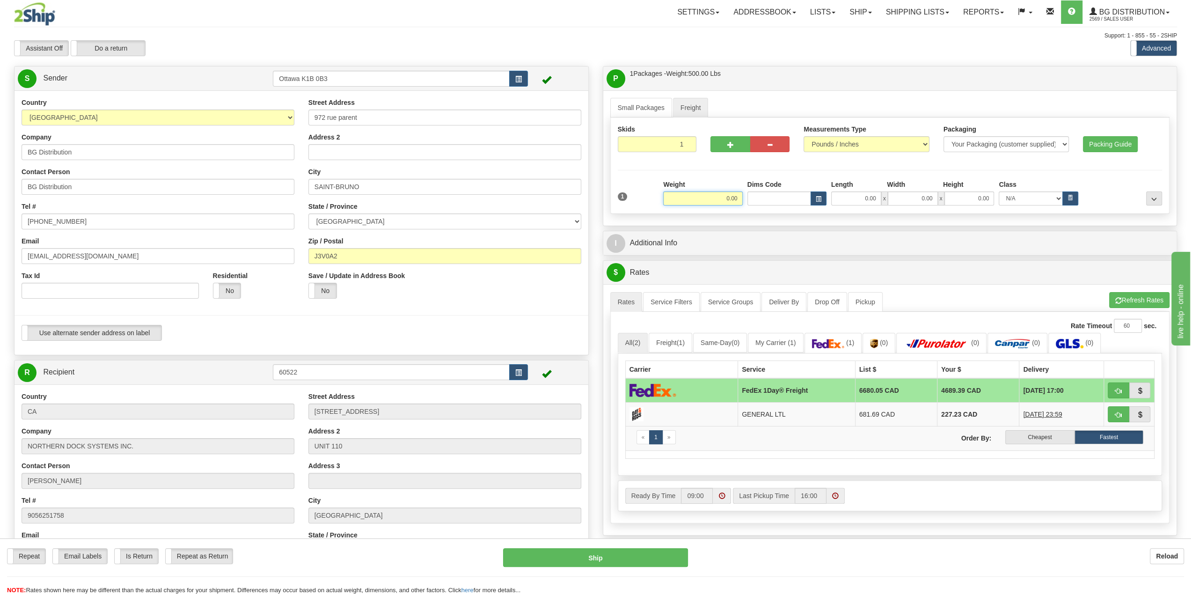
drag, startPoint x: 737, startPoint y: 200, endPoint x: 822, endPoint y: 206, distance: 85.0
click at [762, 206] on div "Skids 1 1" at bounding box center [890, 166] width 560 height 96
type input "500.00"
click at [836, 224] on div "P Packages / Skids 1 Packages - Weight: 500.00 Lbs 1 Skids - Weight: NaN Lbs Sh…" at bounding box center [890, 146] width 575 height 160
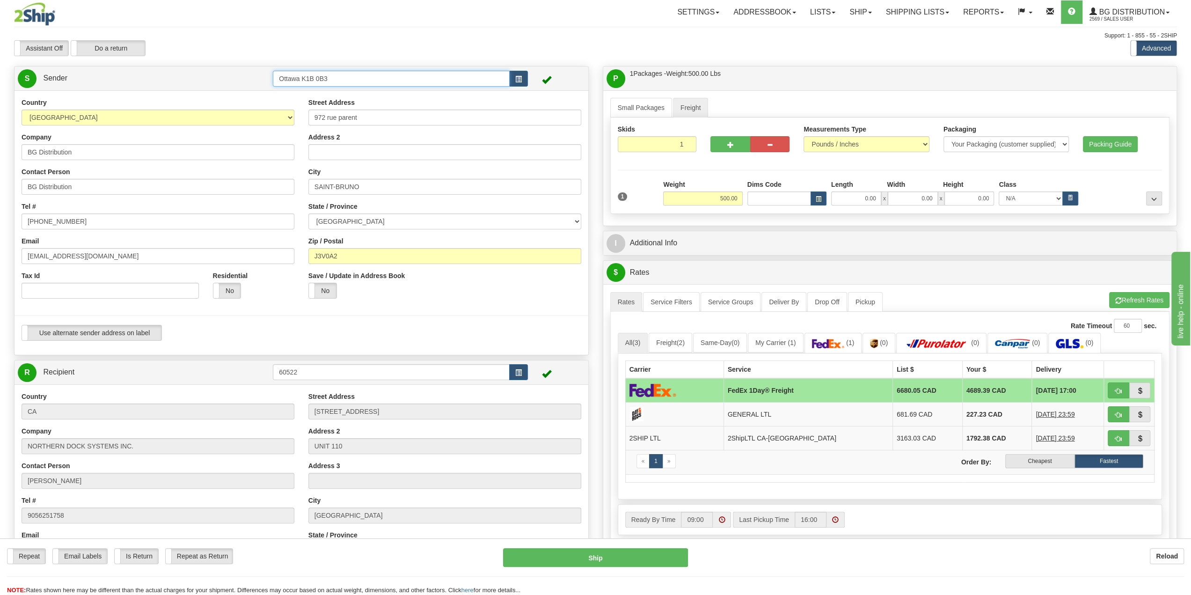
drag, startPoint x: 450, startPoint y: 77, endPoint x: 180, endPoint y: 55, distance: 271.1
click at [186, 56] on div "Toggle navigation Settings Shipping Preferences Fields Preferences New" at bounding box center [595, 376] width 1191 height 753
click at [522, 79] on span "button" at bounding box center [518, 79] width 7 height 6
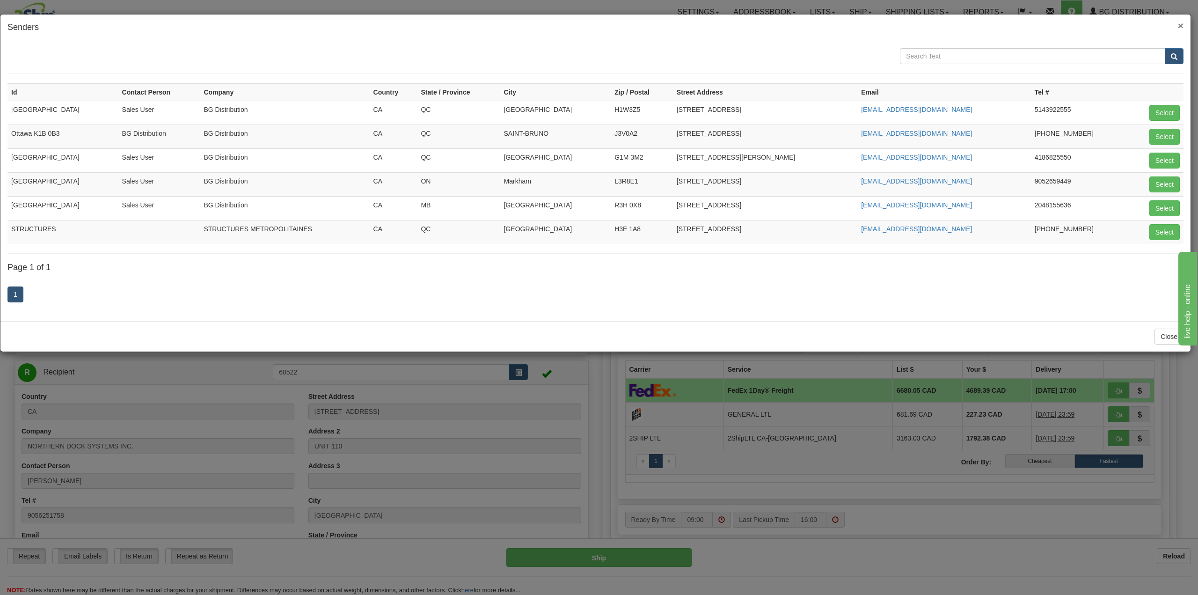
drag, startPoint x: 1182, startPoint y: 25, endPoint x: 1109, endPoint y: 11, distance: 73.9
click at [1182, 25] on span "×" at bounding box center [1181, 25] width 6 height 11
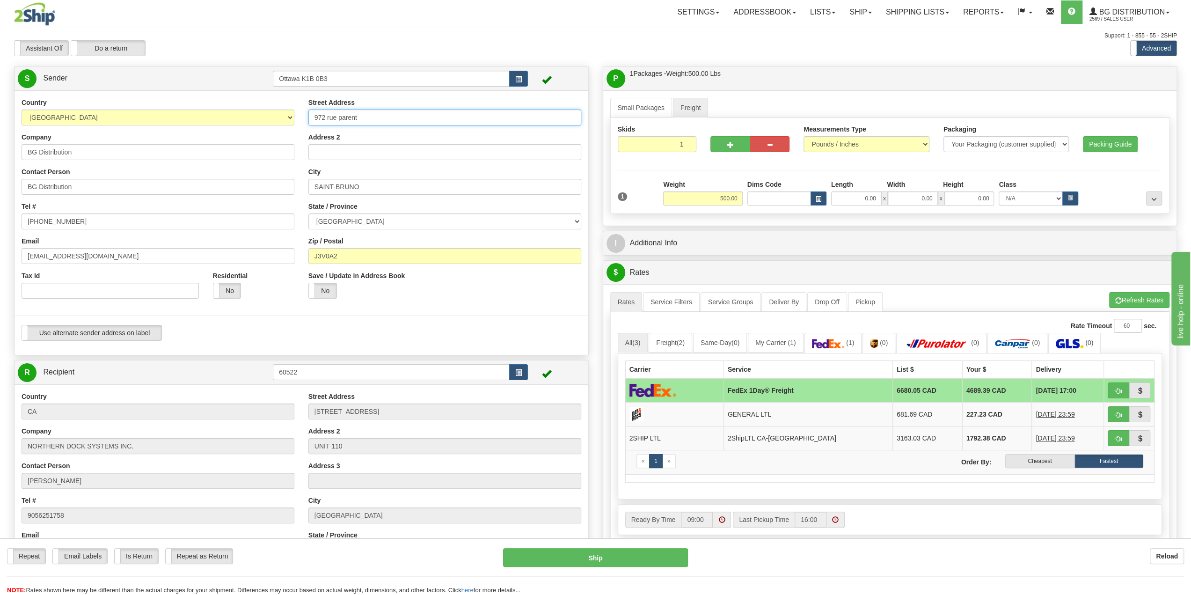
drag, startPoint x: 386, startPoint y: 119, endPoint x: 235, endPoint y: 110, distance: 151.0
click at [241, 111] on div "Country [GEOGRAPHIC_DATA] [GEOGRAPHIC_DATA] [GEOGRAPHIC_DATA] [GEOGRAPHIC_DATA]…" at bounding box center [302, 223] width 574 height 250
paste input "5888 Trapp Ave"
type input "5888 Trapp Ave"
drag, startPoint x: 387, startPoint y: 185, endPoint x: 235, endPoint y: 177, distance: 151.4
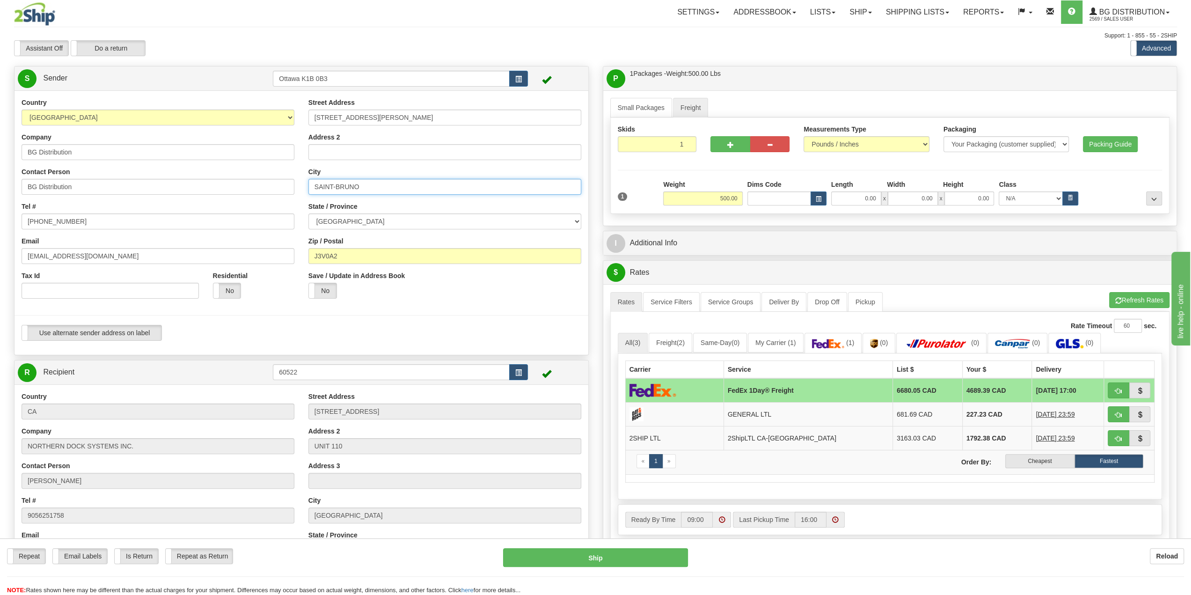
click at [239, 178] on div "Country [GEOGRAPHIC_DATA] [GEOGRAPHIC_DATA] [GEOGRAPHIC_DATA] [GEOGRAPHIC_DATA]…" at bounding box center [302, 223] width 574 height 250
type input "Burnaby"
select select "BC"
drag, startPoint x: 349, startPoint y: 256, endPoint x: 260, endPoint y: 246, distance: 89.0
click at [265, 249] on div "Country [GEOGRAPHIC_DATA] [GEOGRAPHIC_DATA] [GEOGRAPHIC_DATA] [GEOGRAPHIC_DATA]…" at bounding box center [302, 223] width 574 height 250
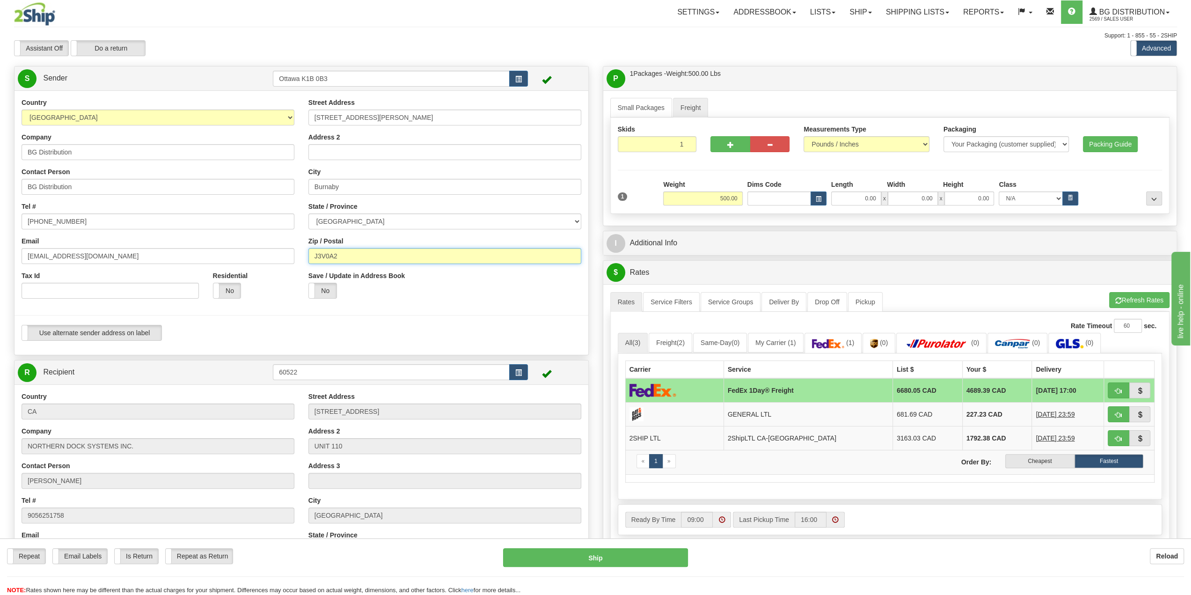
paste input "V3N 5G4"
type input "V3N 5G4"
click at [441, 302] on div "Save / Update in Address Book Yes No" at bounding box center [372, 288] width 143 height 35
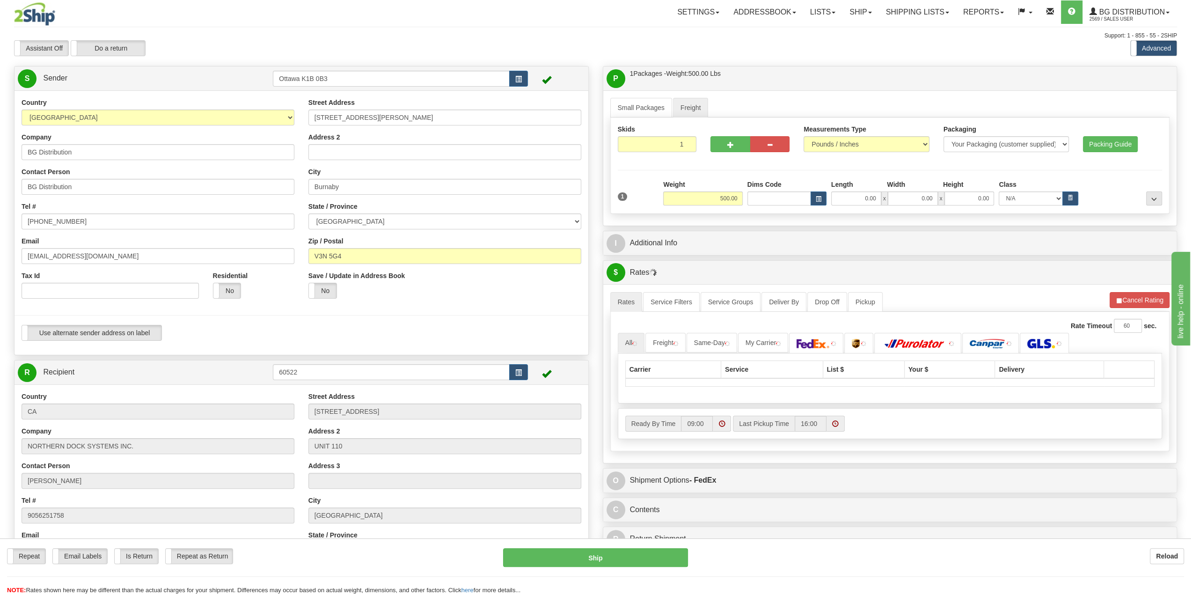
type input "BURNABY"
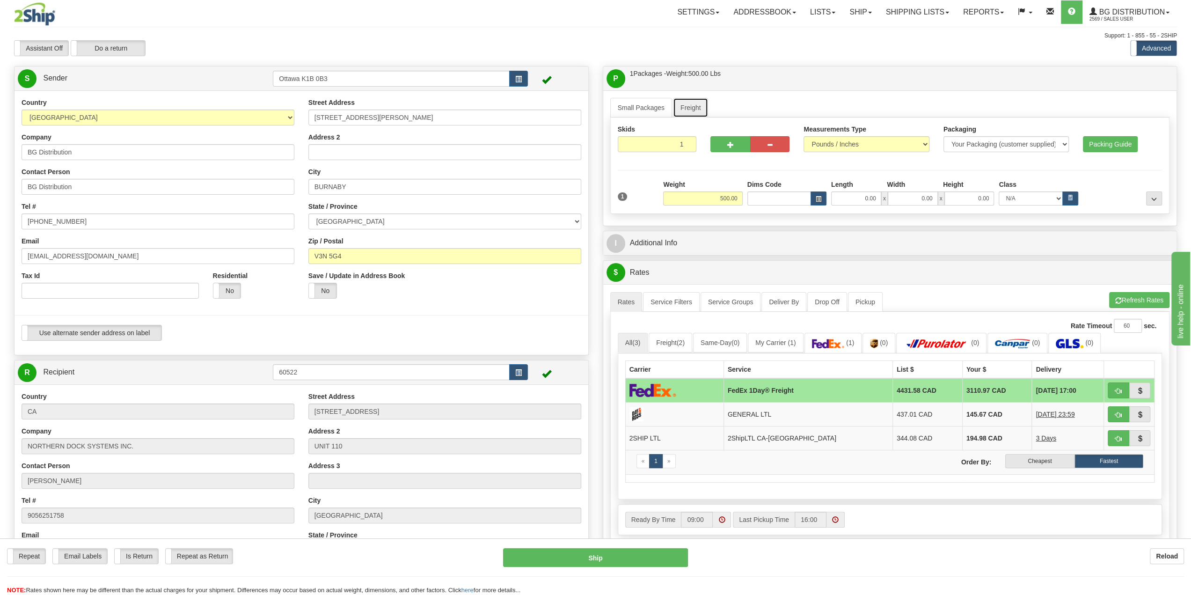
click at [687, 100] on link "Freight" at bounding box center [691, 108] width 36 height 20
click at [691, 109] on link "Freight" at bounding box center [691, 108] width 36 height 20
click at [692, 111] on link "Freight" at bounding box center [691, 108] width 36 height 20
click at [1038, 251] on div "I Additional Info" at bounding box center [890, 243] width 574 height 24
click at [953, 257] on div "P Packages / Skids 1 Packages - Weight: 500.00 Lbs 1 Skids - Weight: NaN Lbs Sh…" at bounding box center [890, 359] width 589 height 586
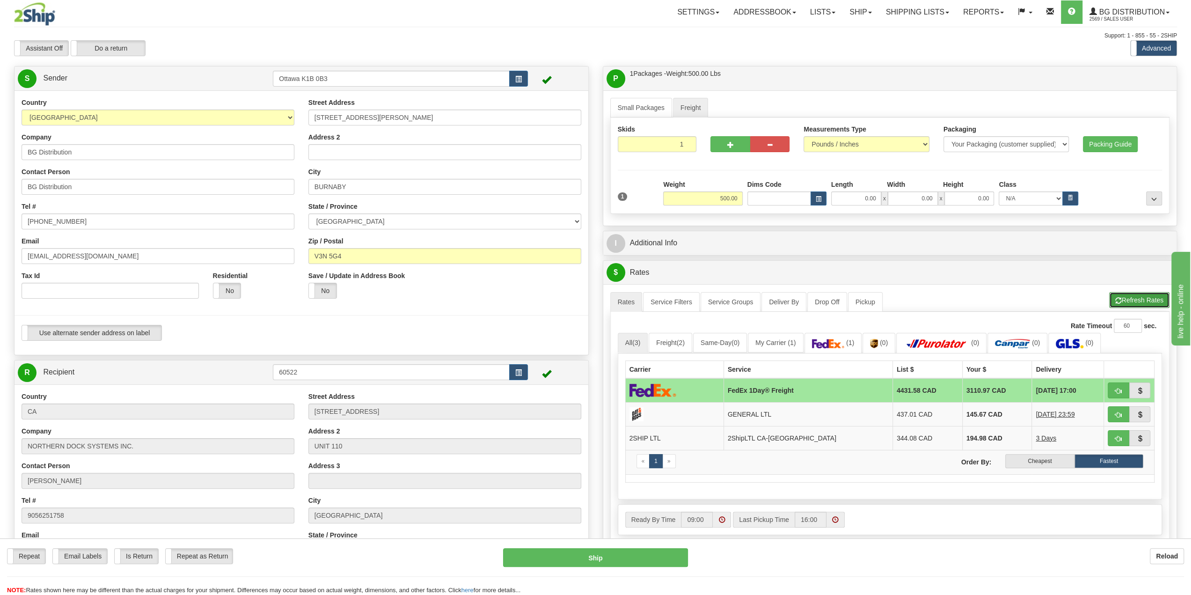
click at [1142, 301] on button "Refresh Rates" at bounding box center [1140, 300] width 60 height 16
click at [978, 227] on div "P Packages / Skids 1 Packages - Weight: 500.00 Lbs 1 Skids - Weight: NaN Lbs Sh…" at bounding box center [890, 359] width 589 height 586
drag, startPoint x: 379, startPoint y: 118, endPoint x: 250, endPoint y: 108, distance: 128.7
click at [260, 110] on div "Country [GEOGRAPHIC_DATA] [GEOGRAPHIC_DATA] [GEOGRAPHIC_DATA] [GEOGRAPHIC_DATA]…" at bounding box center [302, 223] width 574 height 250
type input "972 rue parent"
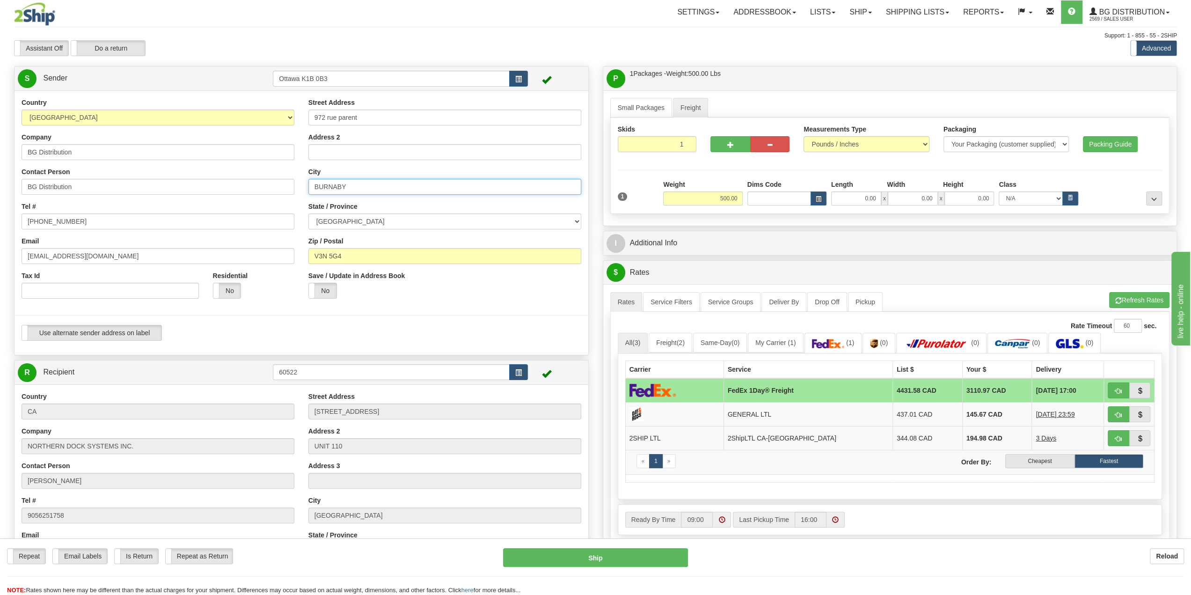
drag, startPoint x: 371, startPoint y: 183, endPoint x: 250, endPoint y: 181, distance: 120.8
click at [253, 182] on div "Country [GEOGRAPHIC_DATA] [GEOGRAPHIC_DATA] [GEOGRAPHIC_DATA] [GEOGRAPHIC_DATA]…" at bounding box center [302, 223] width 574 height 250
type input "saint bruno"
click at [383, 215] on select "[GEOGRAPHIC_DATA] [GEOGRAPHIC_DATA] [GEOGRAPHIC_DATA] [GEOGRAPHIC_DATA] [GEOGRA…" at bounding box center [445, 221] width 273 height 16
select select "QC"
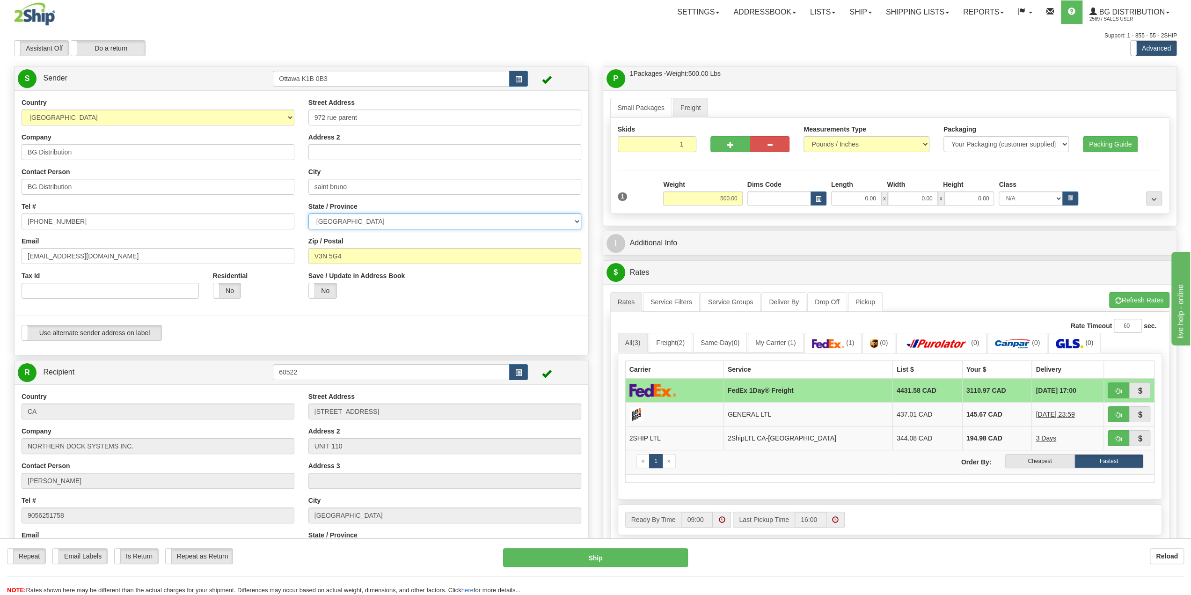
click at [309, 213] on select "[GEOGRAPHIC_DATA] [GEOGRAPHIC_DATA] [GEOGRAPHIC_DATA] [GEOGRAPHIC_DATA] [GEOGRA…" at bounding box center [445, 221] width 273 height 16
drag, startPoint x: 377, startPoint y: 253, endPoint x: 170, endPoint y: 229, distance: 207.9
click at [200, 235] on div "Country [GEOGRAPHIC_DATA] [GEOGRAPHIC_DATA] [GEOGRAPHIC_DATA] [GEOGRAPHIC_DATA]…" at bounding box center [302, 223] width 574 height 250
paste input "J3V 0A2"
type input "J3V 0A2"
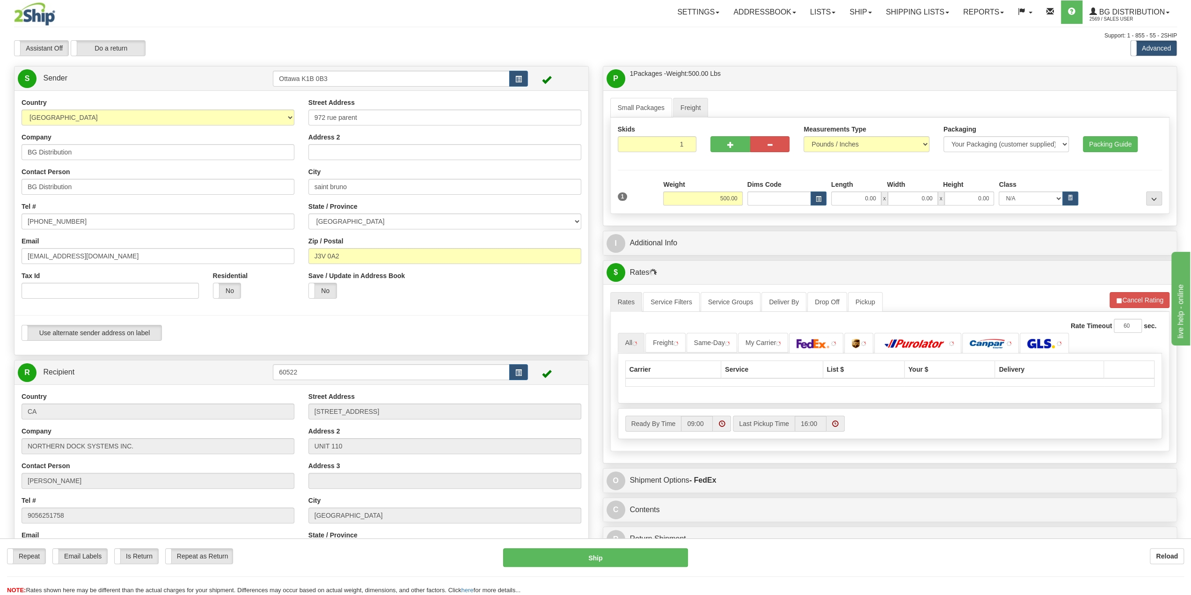
click at [448, 298] on div "Save / Update in Address Book Yes No" at bounding box center [444, 288] width 287 height 35
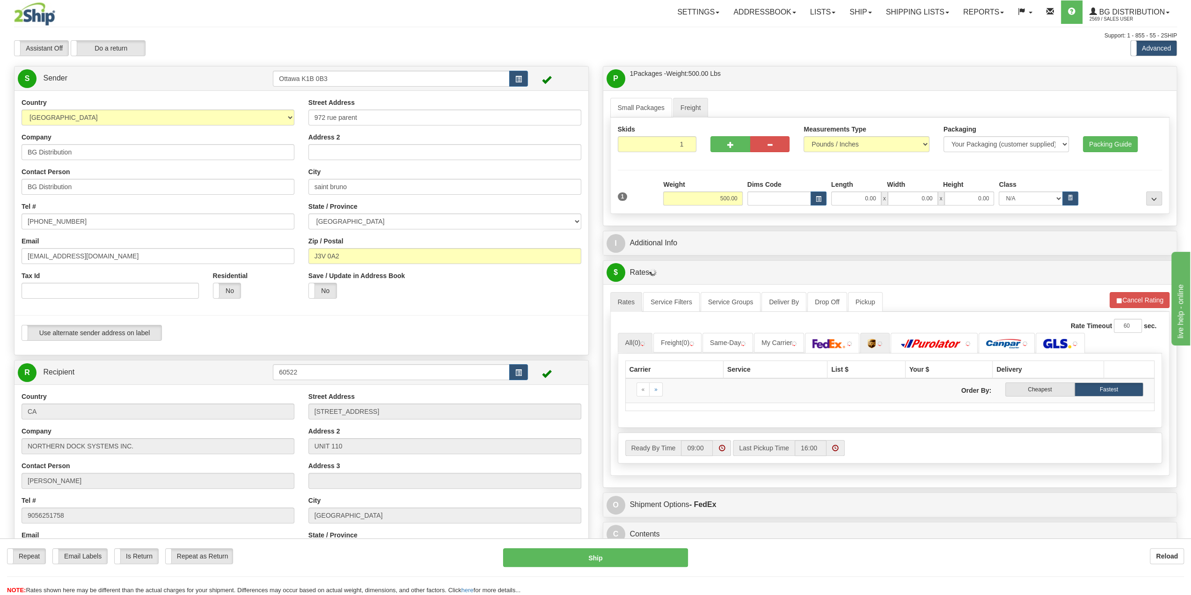
type input "SAINT-BRUNO"
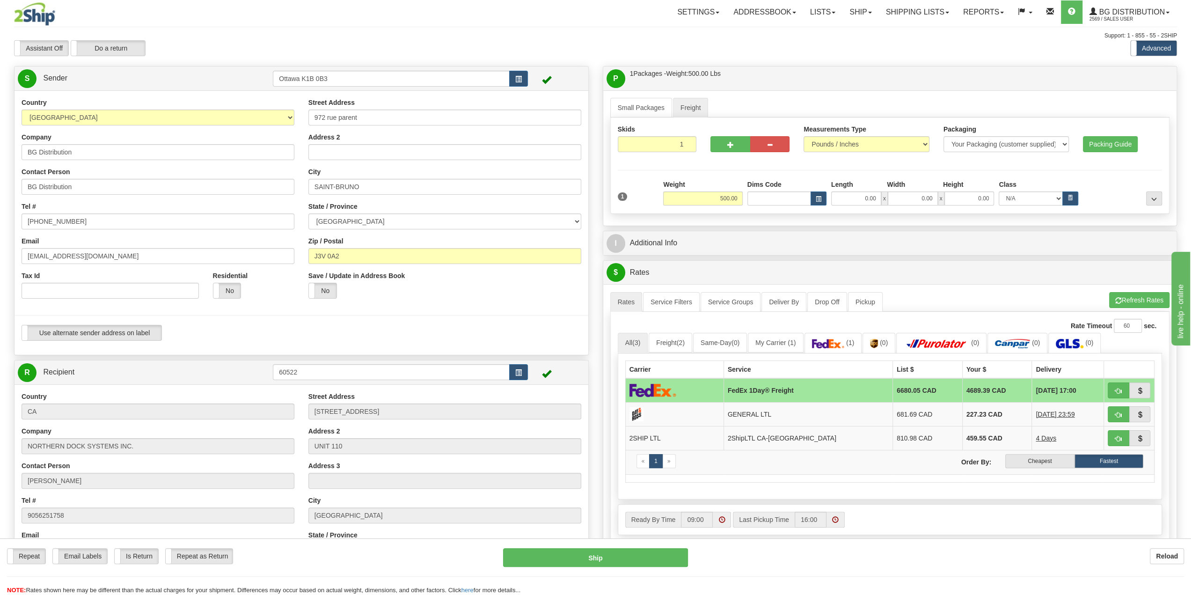
click at [777, 557] on div "Reload" at bounding box center [943, 556] width 482 height 16
click at [984, 227] on div "P Packages / Skids 1 Packages - Weight: 500.00 Lbs 1 Skids - Weight: NaN Lbs Sh…" at bounding box center [890, 359] width 589 height 586
click at [1146, 412] on button "button" at bounding box center [1141, 414] width 22 height 16
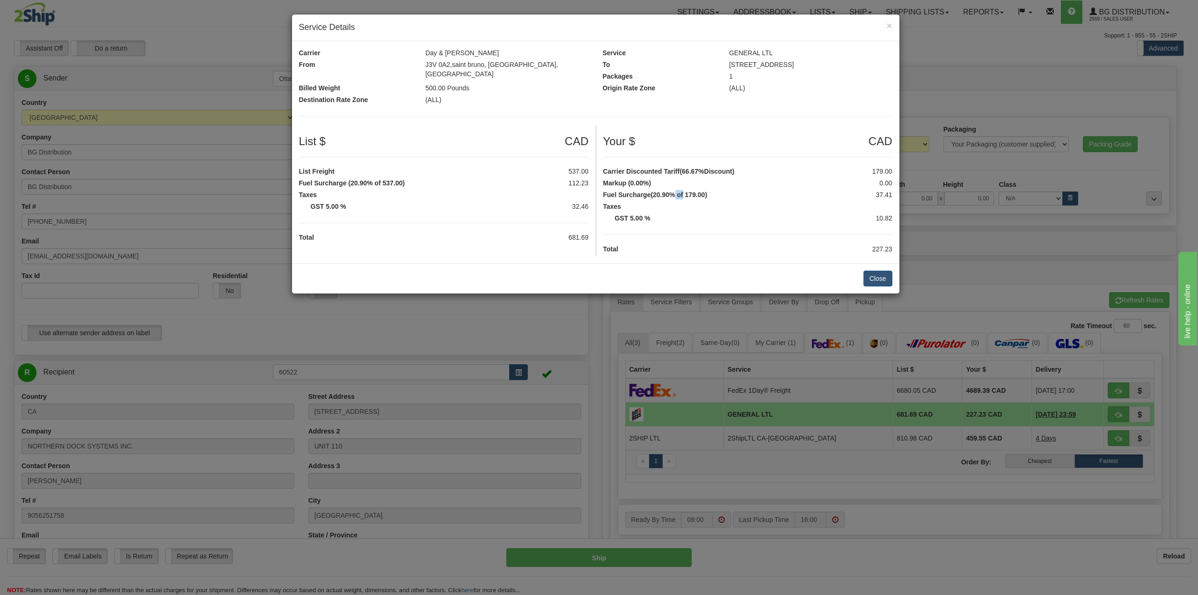
drag, startPoint x: 674, startPoint y: 183, endPoint x: 685, endPoint y: 181, distance: 11.3
click at [685, 191] on span "(20.90% of 179.00)" at bounding box center [679, 194] width 57 height 7
click at [669, 202] on label "Taxes" at bounding box center [747, 206] width 303 height 9
click at [891, 23] on span "×" at bounding box center [890, 25] width 6 height 11
